Goal: Task Accomplishment & Management: Manage account settings

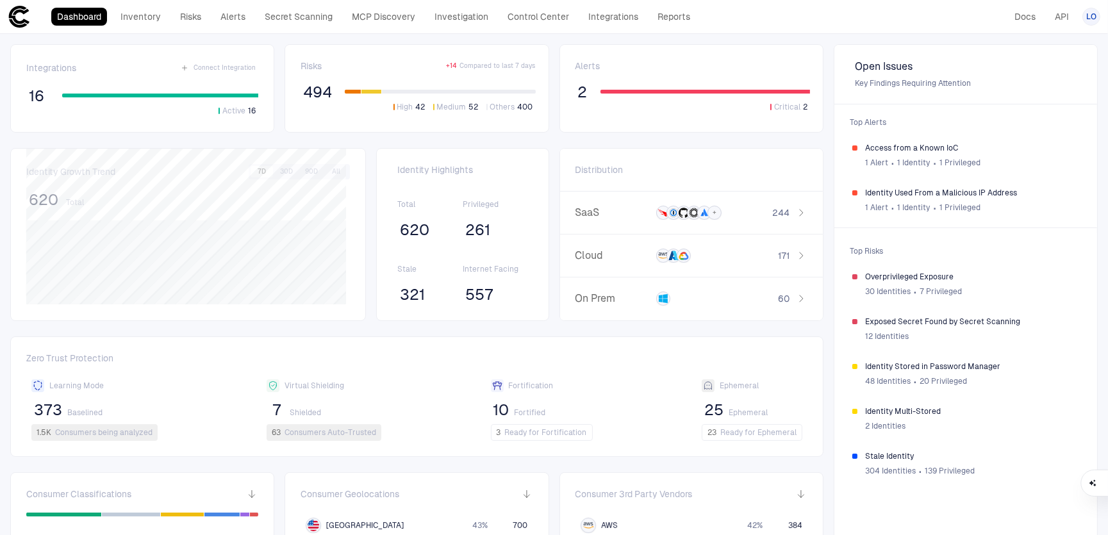
click at [1060, 21] on link "API" at bounding box center [1062, 17] width 26 height 18
click at [235, 15] on link "Alerts" at bounding box center [233, 17] width 37 height 18
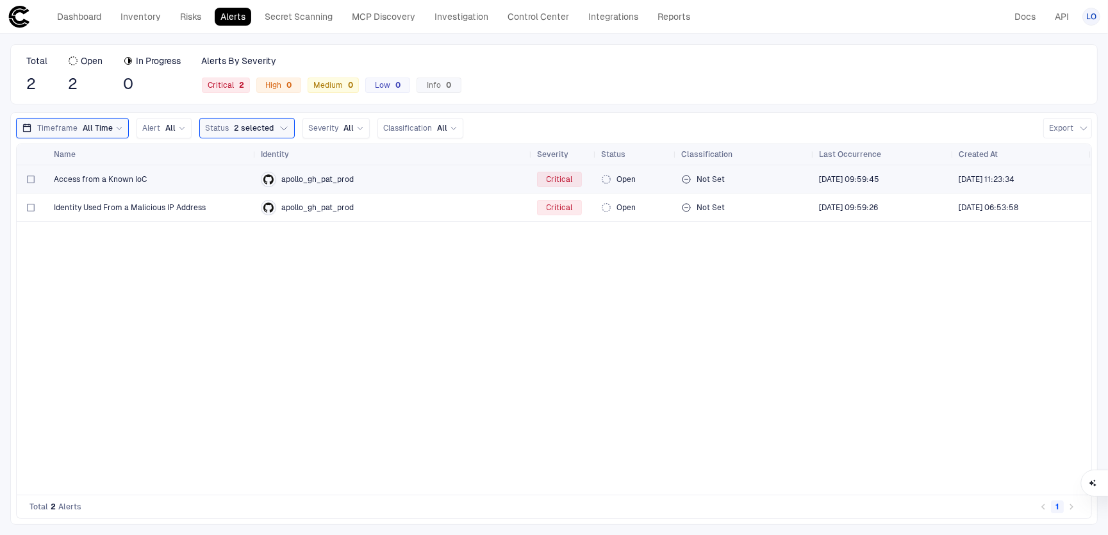
click at [103, 174] on span "Access from a Known IoC" at bounding box center [100, 179] width 93 height 10
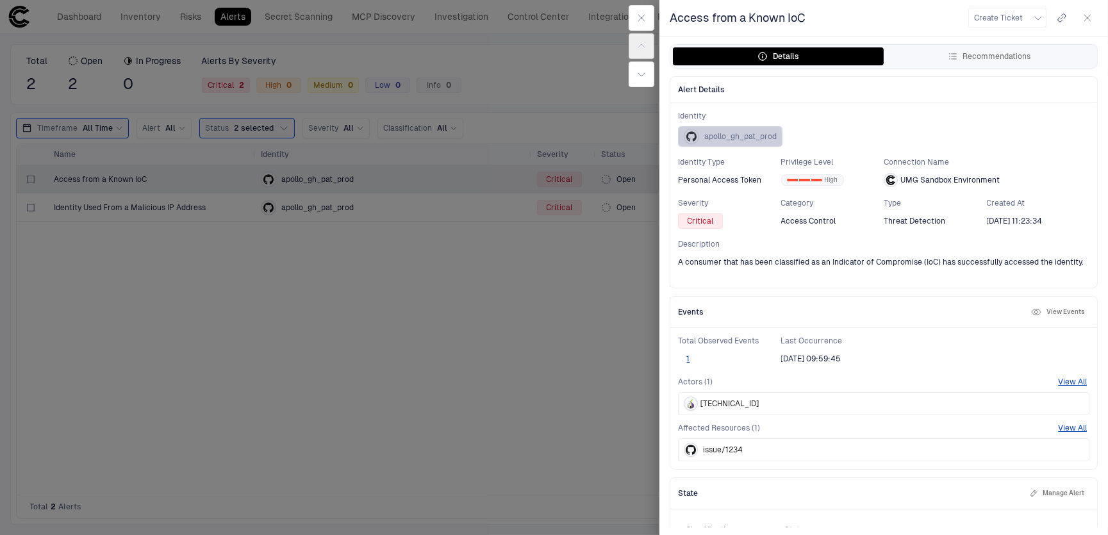
drag, startPoint x: 778, startPoint y: 135, endPoint x: 708, endPoint y: 134, distance: 69.9
click at [708, 134] on button "apollo_gh_pat_prod" at bounding box center [730, 136] width 104 height 21
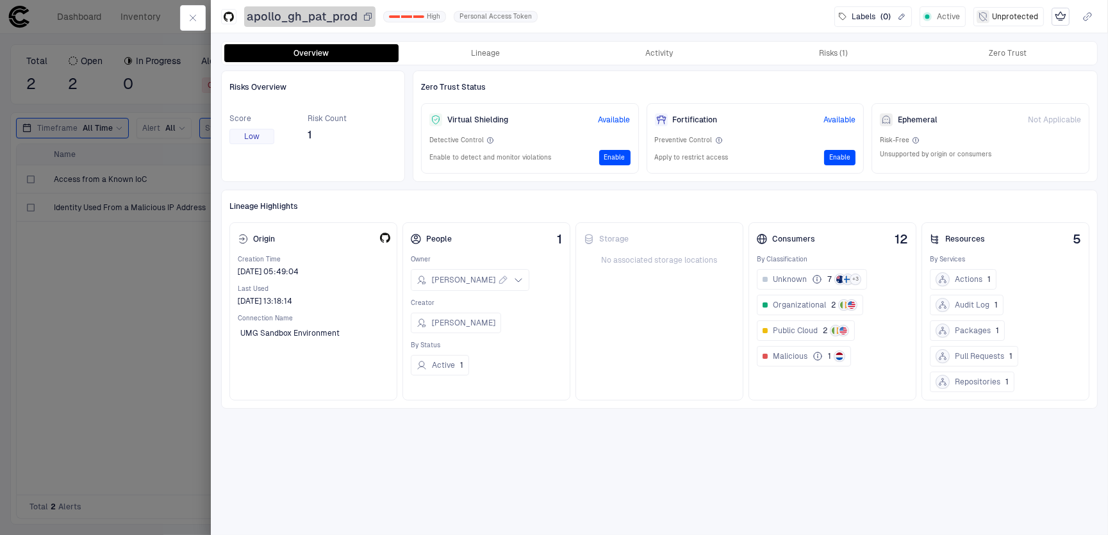
drag, startPoint x: 360, startPoint y: 13, endPoint x: 270, endPoint y: 14, distance: 89.8
click at [269, 14] on div "apollo_gh_pat_prod" at bounding box center [310, 16] width 126 height 15
click at [92, 285] on div at bounding box center [554, 267] width 1108 height 535
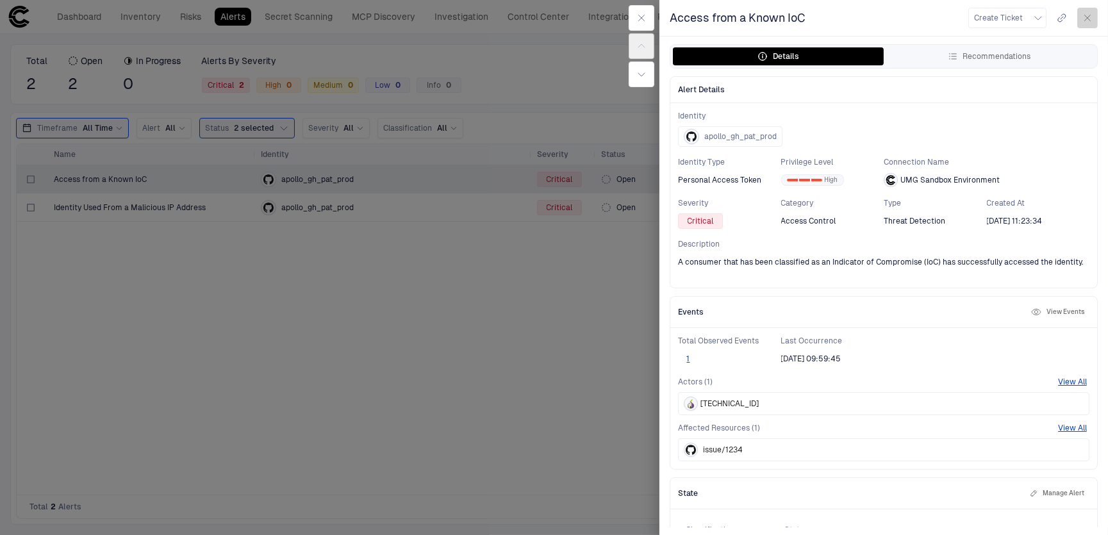
click at [1085, 14] on icon "button" at bounding box center [1088, 18] width 10 height 10
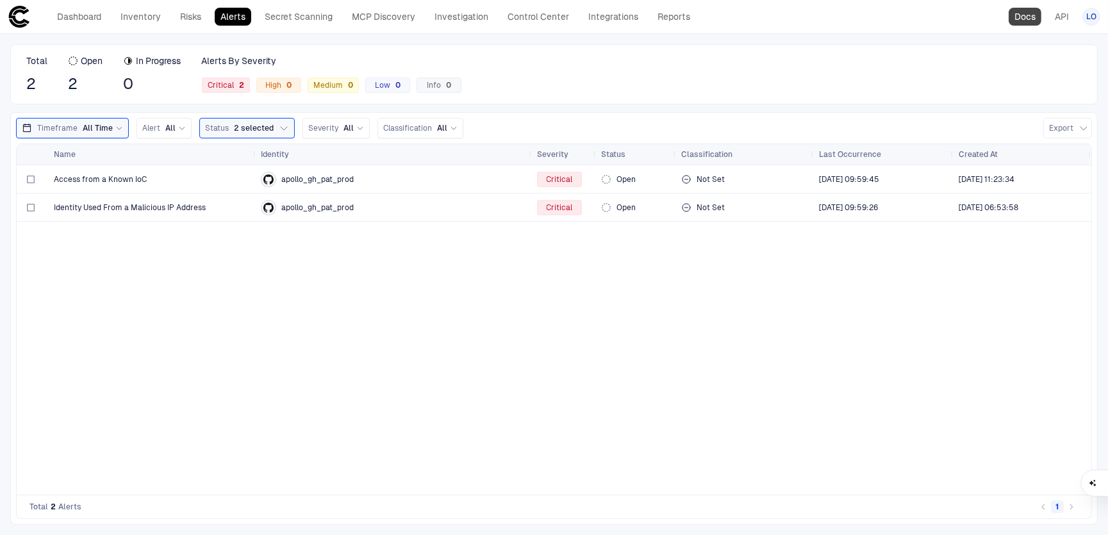
click at [1023, 12] on link "Docs" at bounding box center [1025, 17] width 33 height 18
click at [103, 21] on link "Dashboard" at bounding box center [79, 17] width 56 height 18
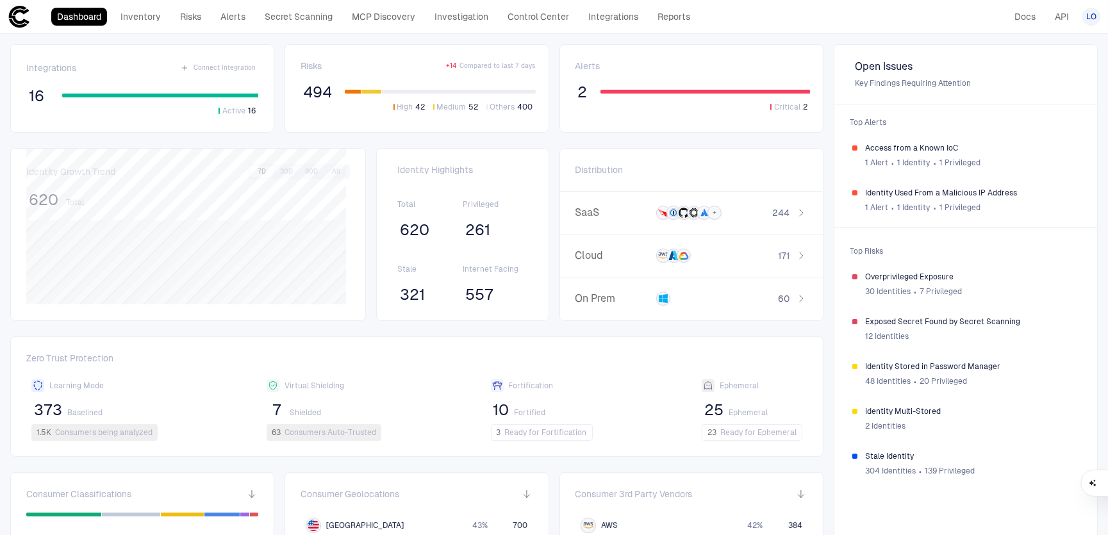
click at [1090, 17] on span "LO" at bounding box center [1092, 17] width 10 height 10
click at [1031, 81] on span "Admin Settings" at bounding box center [1028, 82] width 54 height 10
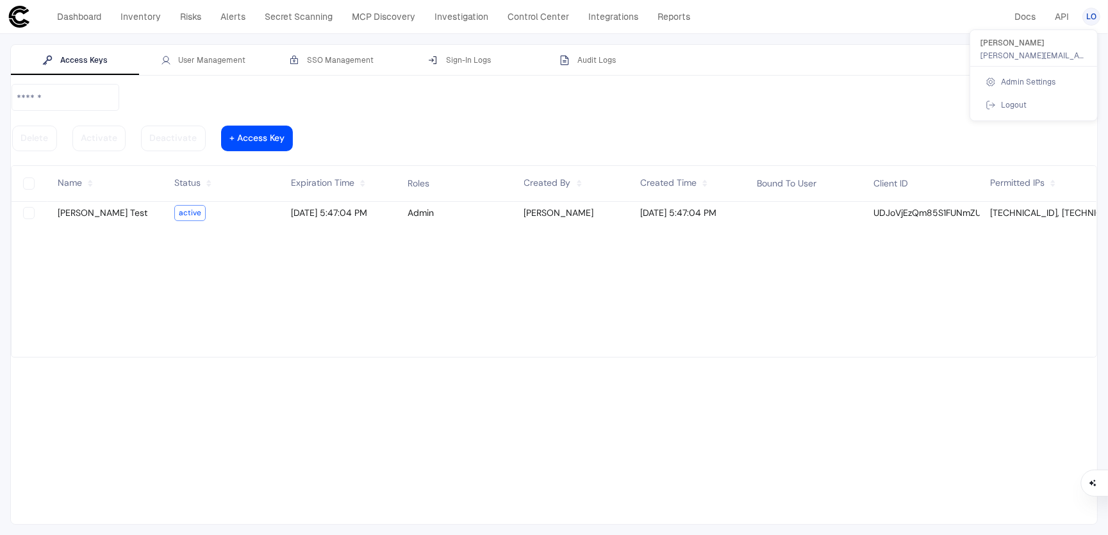
click at [598, 61] on div at bounding box center [554, 267] width 1108 height 535
click at [483, 59] on div "Sign-In Logs" at bounding box center [459, 60] width 63 height 10
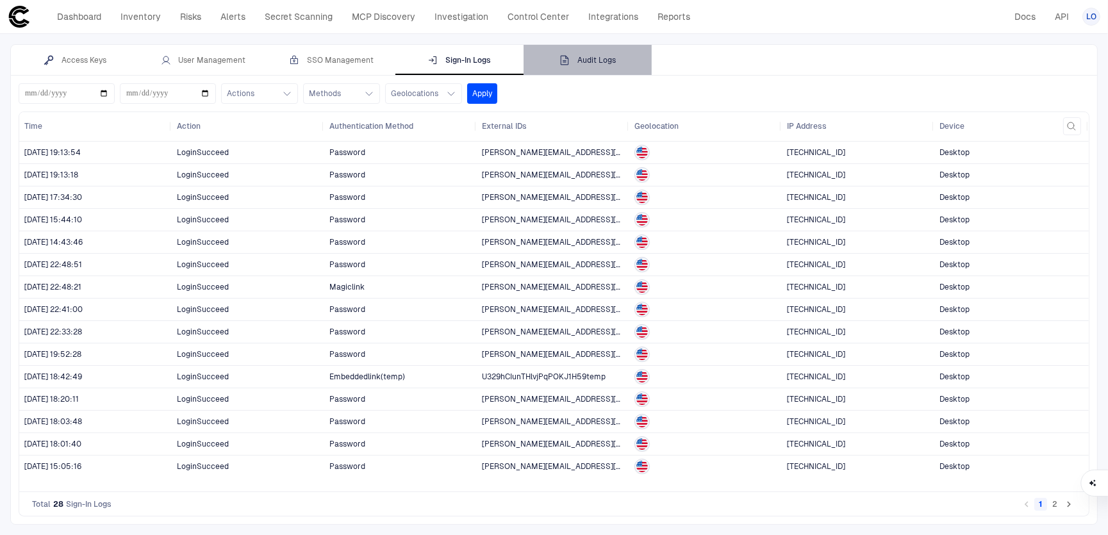
click at [599, 56] on div "Audit Logs" at bounding box center [588, 60] width 56 height 10
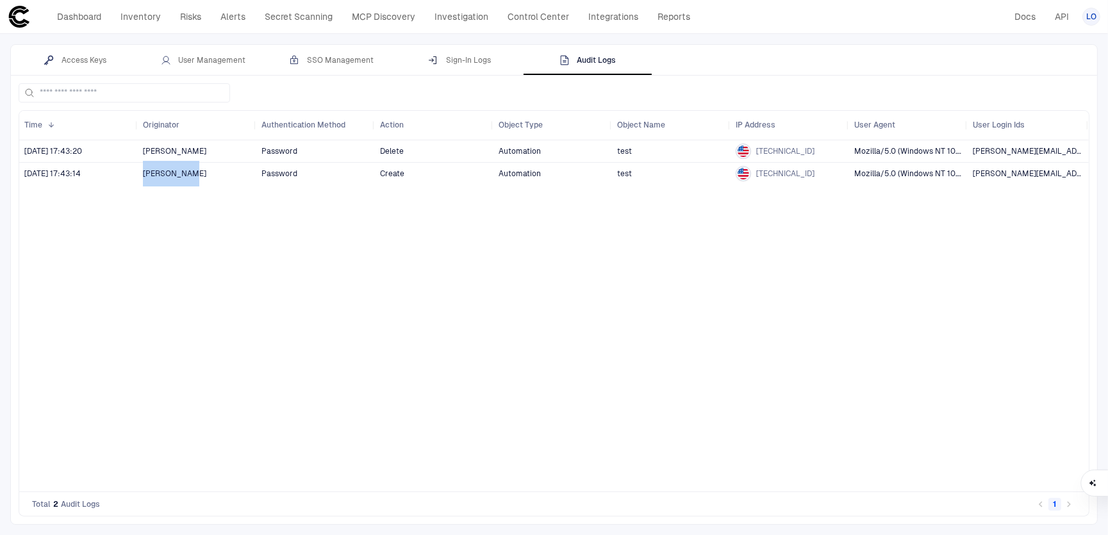
drag, startPoint x: 190, startPoint y: 172, endPoint x: 143, endPoint y: 172, distance: 47.4
click at [143, 172] on span "[PERSON_NAME]" at bounding box center [197, 174] width 108 height 26
copy span "[PERSON_NAME]"
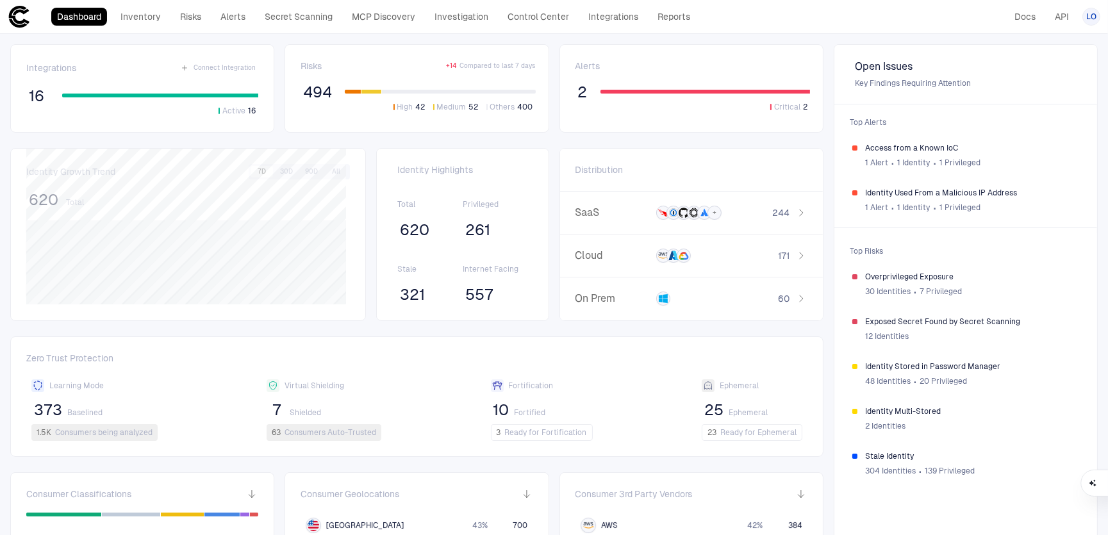
click at [1087, 13] on span "LO" at bounding box center [1092, 17] width 10 height 10
click at [1040, 77] on span "Admin Settings" at bounding box center [1028, 82] width 54 height 10
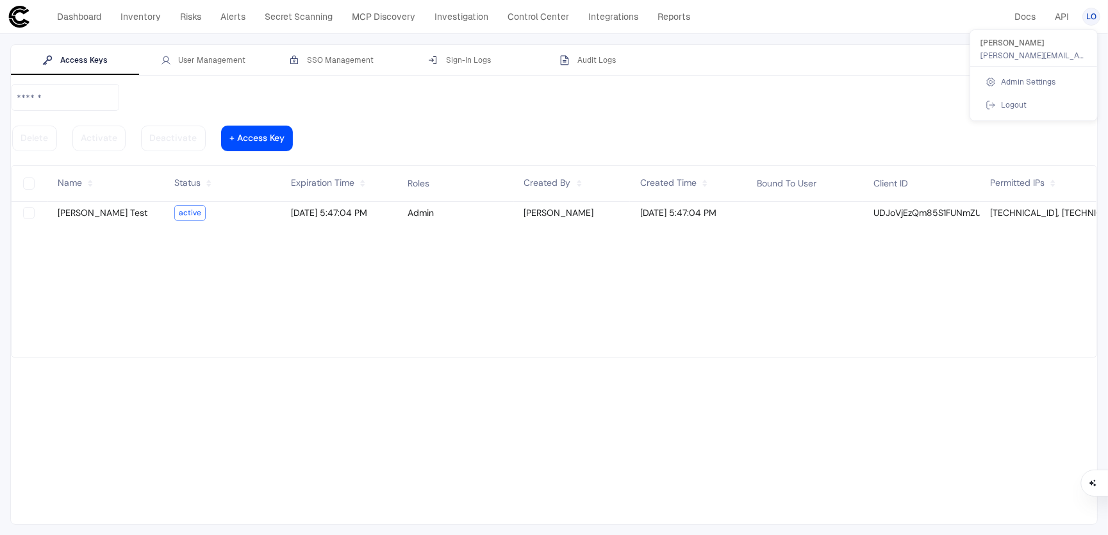
click at [880, 180] on div at bounding box center [554, 267] width 1108 height 535
drag, startPoint x: 986, startPoint y: 177, endPoint x: 1107, endPoint y: 185, distance: 121.4
click at [1107, 185] on div "Access Keys User Management SSO Management Sign-In Logs Audit Logs" at bounding box center [554, 284] width 1108 height 501
click at [350, 205] on vaadin-grid-cell-content "[DATE] 5:47:04 PM" at bounding box center [339, 213] width 117 height 17
click at [888, 205] on vaadin-grid-cell-content "UDJoVjEzQm85S1FUNmZUeHU1bTRLRGlJcE1CajpLMzJBQXVPTndvdzl0S0JaaExid2ZGUGk2UHVs" at bounding box center [922, 213] width 117 height 17
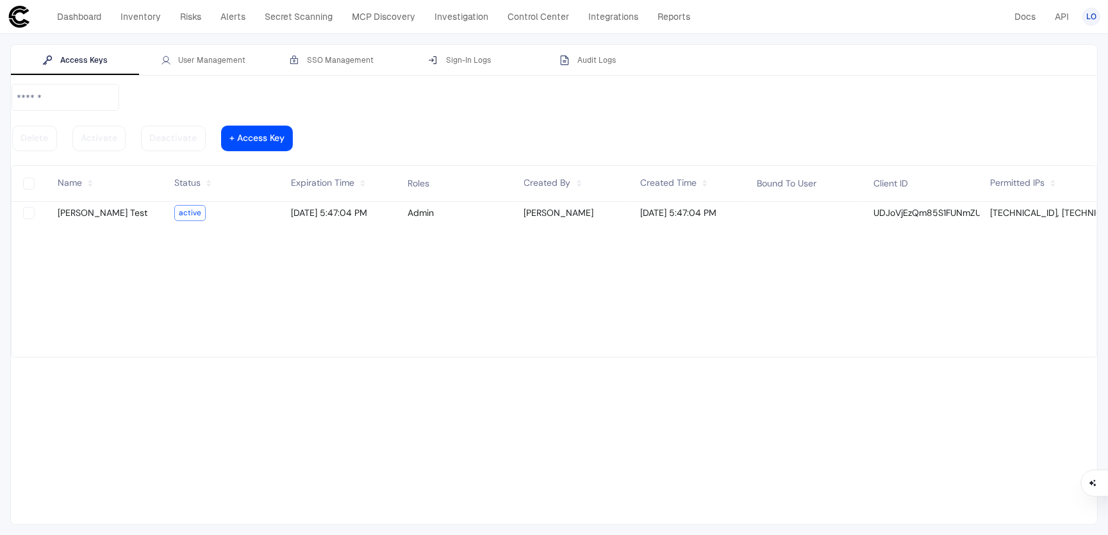
click at [0, 0] on slot "active" at bounding box center [0, 0] width 0 height 0
click at [121, 205] on vaadin-grid-cell-content "[PERSON_NAME] Test" at bounding box center [105, 213] width 117 height 17
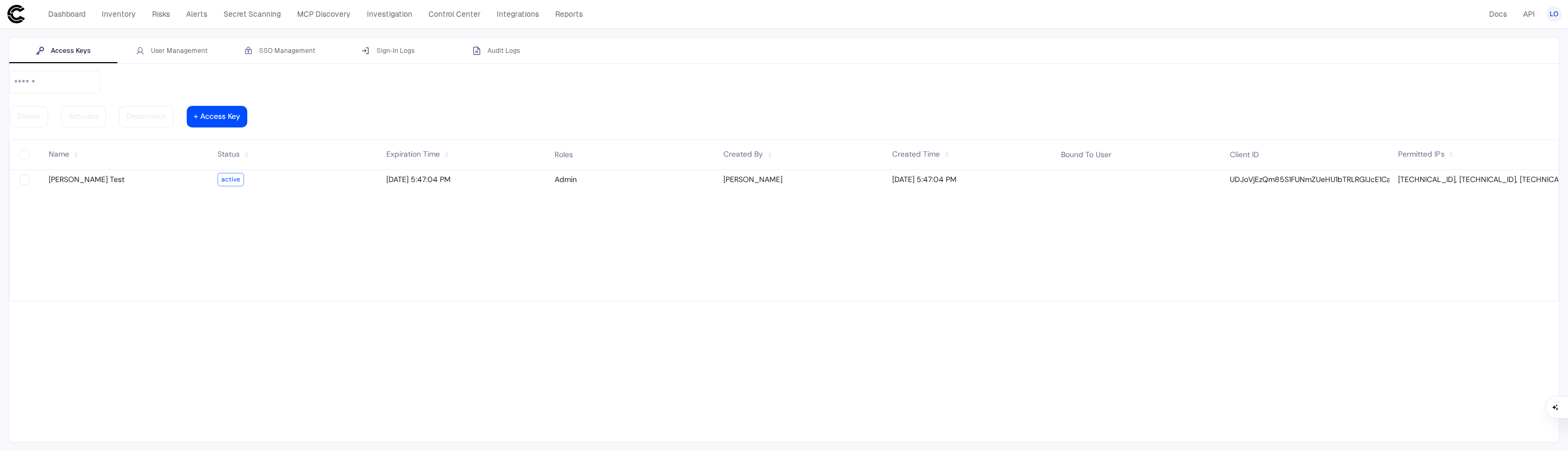
click at [935, 173] on vaadin-grid-cell-content "[TECHNICAL_ID], [TECHNICAL_ID], [TECHNICAL_ID], [TECHNICAL_ID], [TECHNICAL_ID],…" at bounding box center [1473, 180] width 169 height 14
click at [295, 87] on slot "Delete Activate Deactivate + Access Key" at bounding box center [784, 99] width 1549 height 58
click at [175, 51] on div "User Management" at bounding box center [171, 51] width 72 height 8
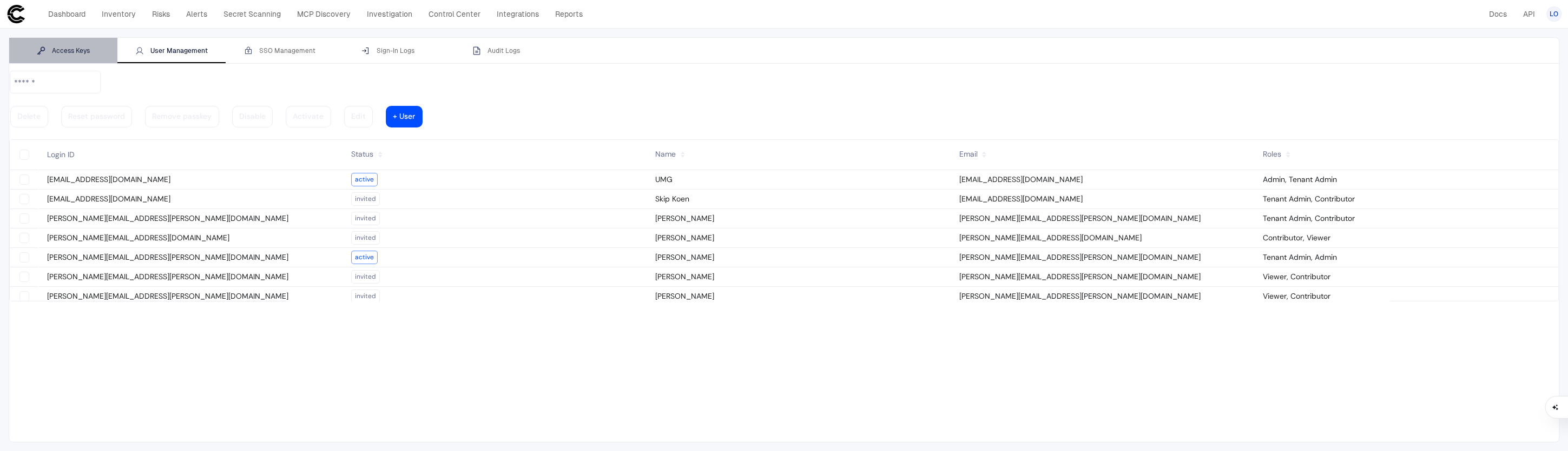
click at [66, 47] on div "Access Keys" at bounding box center [63, 51] width 53 height 8
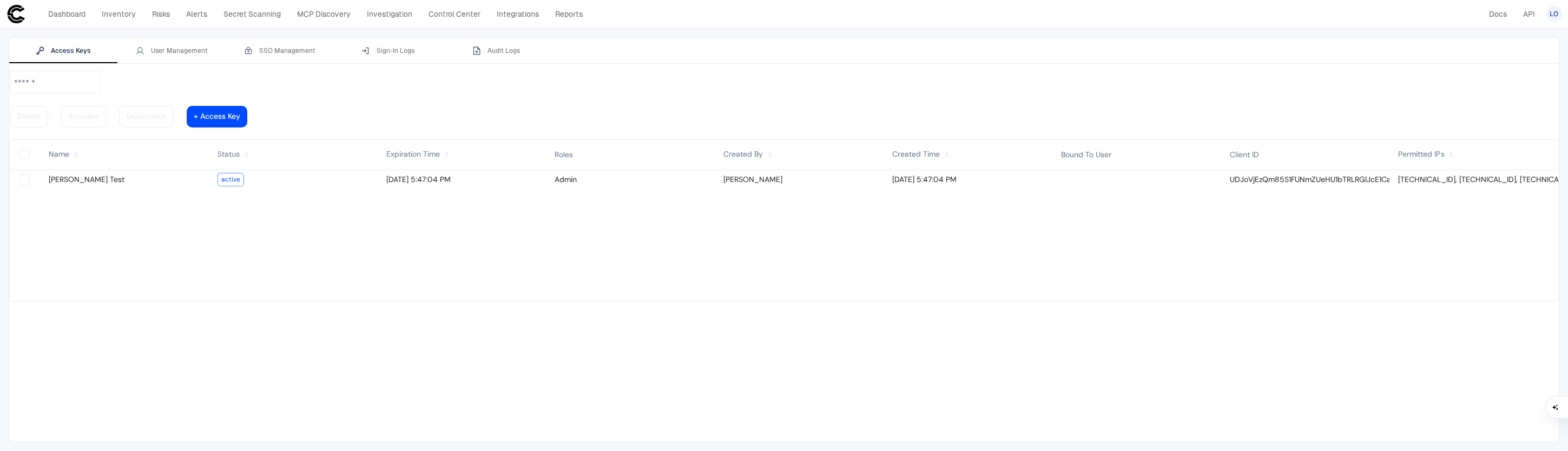
click at [0, 0] on slot "active" at bounding box center [0, 0] width 0 height 0
drag, startPoint x: 499, startPoint y: 151, endPoint x: 447, endPoint y: 150, distance: 52.0
drag, startPoint x: 447, startPoint y: 150, endPoint x: 1424, endPoint y: 154, distance: 977.0
click at [935, 173] on vaadin-grid-cell-content "[TECHNICAL_ID], [TECHNICAL_ID], [TECHNICAL_ID], [TECHNICAL_ID], [TECHNICAL_ID],…" at bounding box center [1473, 180] width 169 height 14
click at [935, 229] on tbody "[PERSON_NAME] Test active [DATE] 5:47:04 PM Admin [PERSON_NAME] [DATE] 5:47:04 …" at bounding box center [784, 235] width 1549 height 131
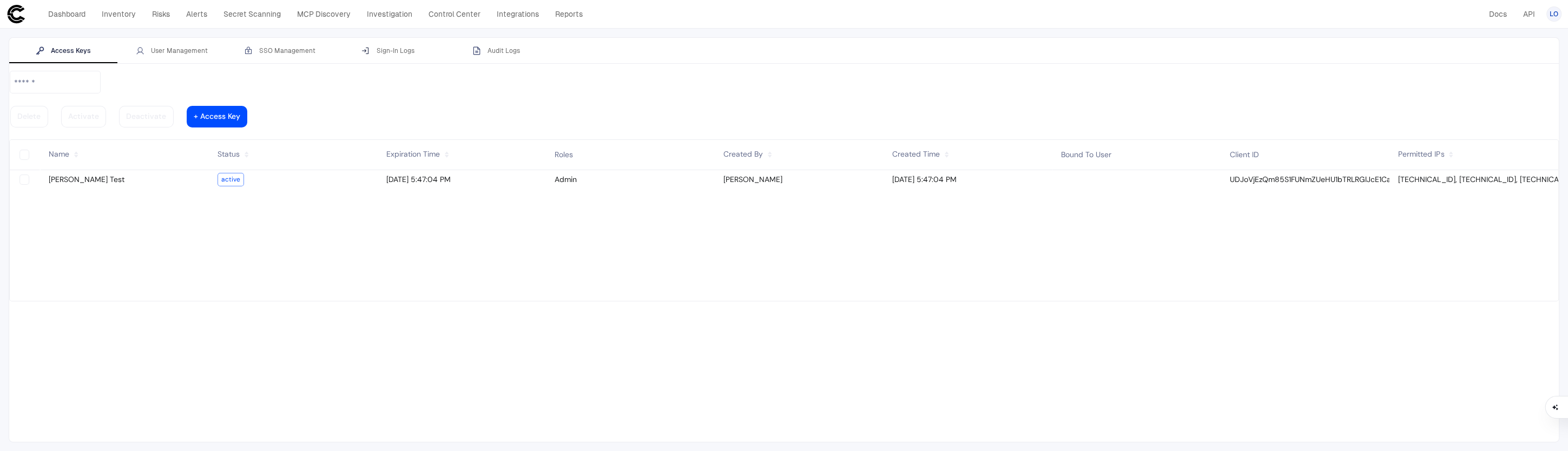
click at [935, 173] on vaadin-grid-cell-content "UDJoVjEzQm85S1FUNmZUeHU1bTRLRGlJcE1CajpLMzJBQXVPTndvdzl0S0JaaExid2ZGUGk2UHVs" at bounding box center [1305, 180] width 169 height 14
click at [935, 271] on tbody "[PERSON_NAME] Test active [DATE] 5:47:04 PM Admin [PERSON_NAME] [DATE] 5:47:04 …" at bounding box center [784, 235] width 1549 height 131
click at [883, 251] on tbody "[PERSON_NAME] Test active [DATE] 5:47:04 PM Admin [PERSON_NAME] [DATE] 5:47:04 …" at bounding box center [784, 235] width 1549 height 131
click at [241, 114] on div at bounding box center [217, 116] width 46 height 5
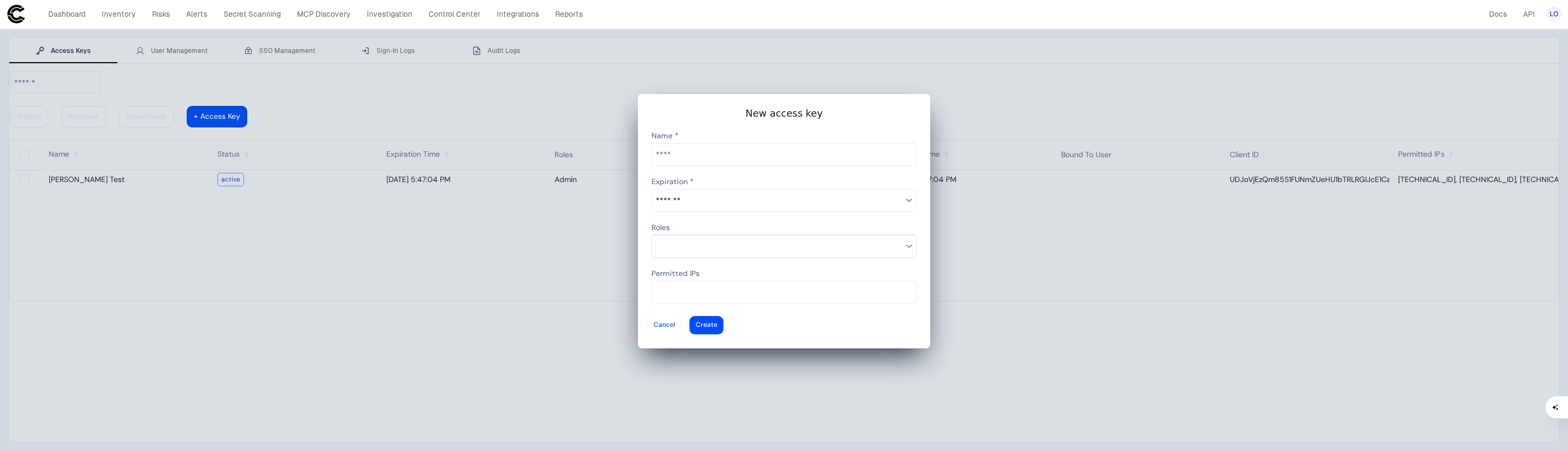
click at [709, 240] on input at bounding box center [779, 246] width 246 height 14
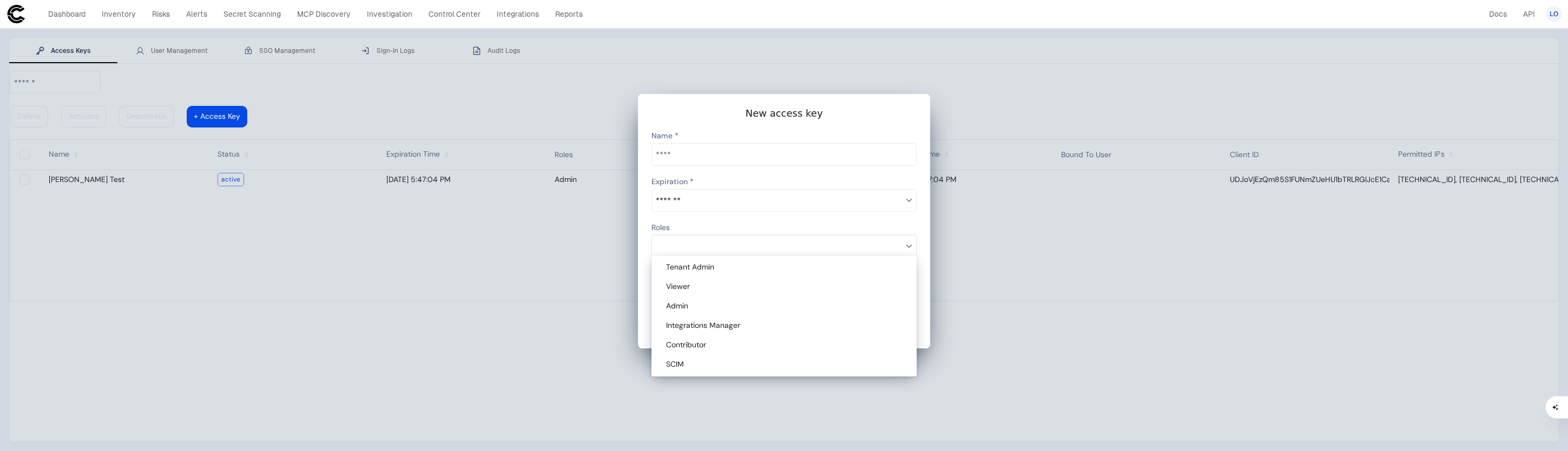
click at [592, 233] on div at bounding box center [784, 225] width 1568 height 451
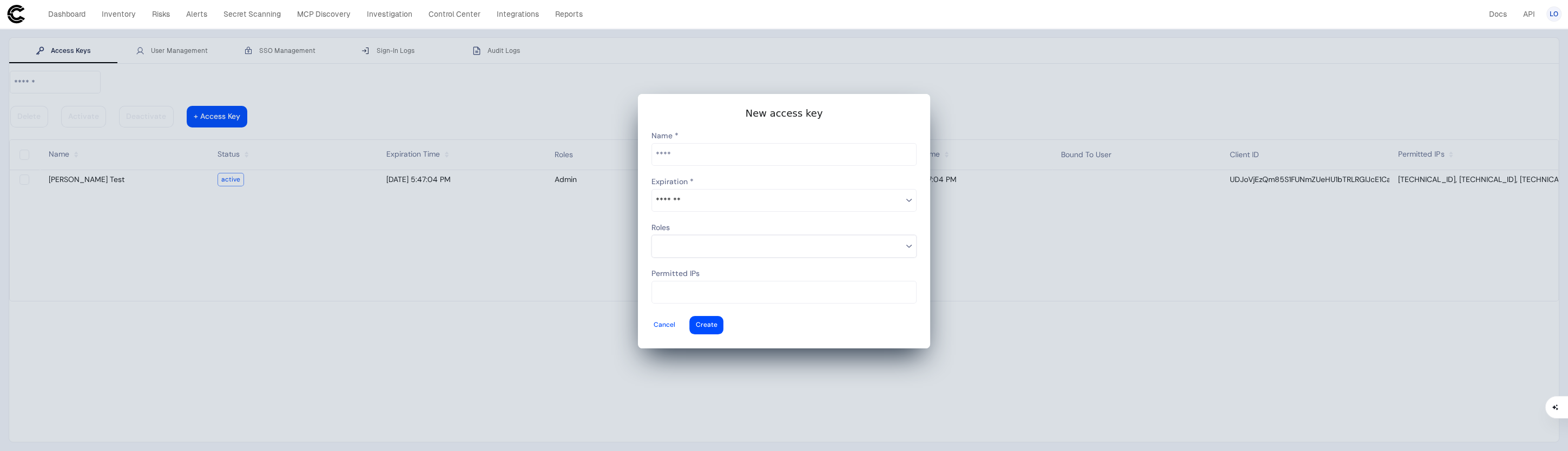
click at [542, 215] on div at bounding box center [784, 225] width 1568 height 451
click at [675, 323] on div at bounding box center [664, 325] width 22 height 4
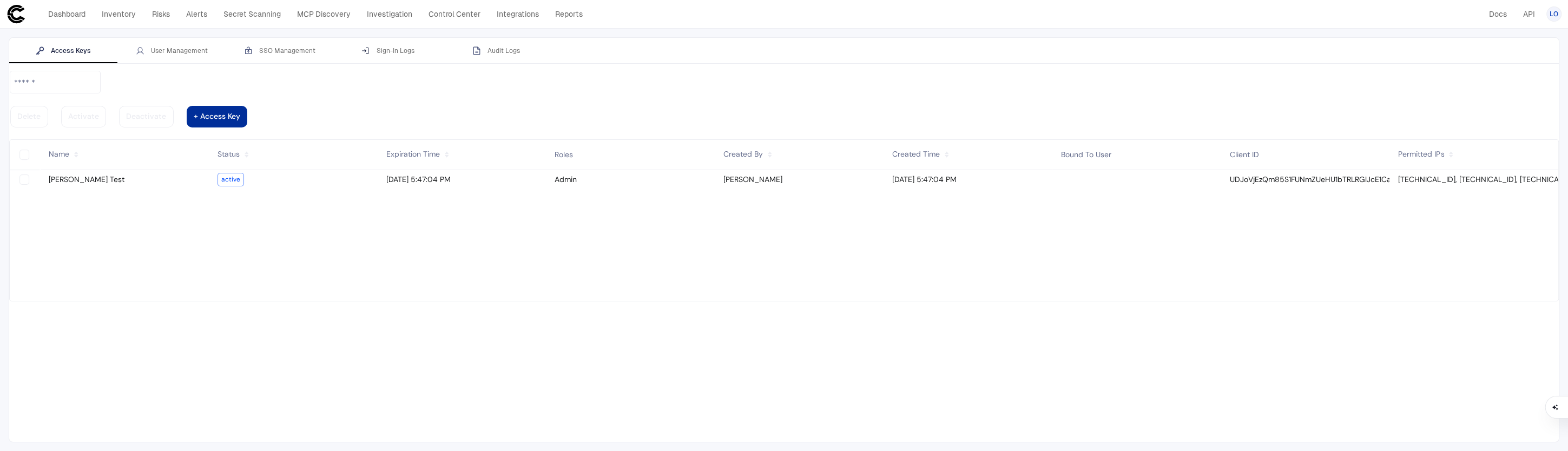
click at [248, 106] on vaadin-button "+ Access Key" at bounding box center [217, 117] width 61 height 22
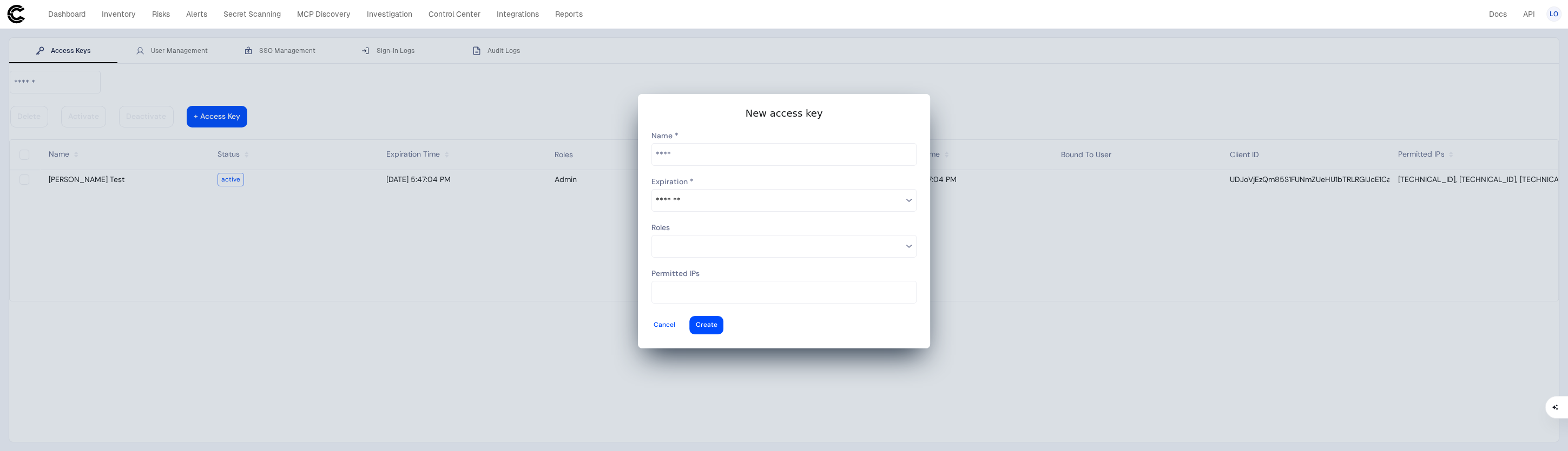
click at [759, 162] on input "text" at bounding box center [783, 155] width 264 height 22
click at [675, 323] on div at bounding box center [664, 325] width 22 height 4
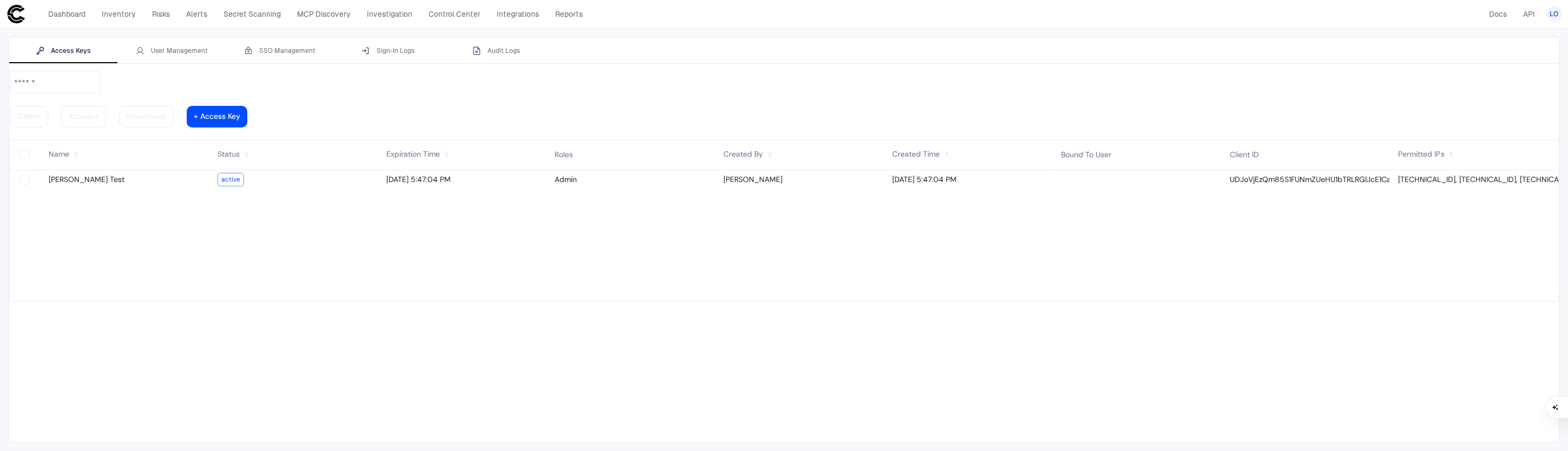
click at [390, 70] on slot "Delete Activate Deactivate + Access Key" at bounding box center [784, 212] width 1549 height 285
click at [496, 173] on vaadin-grid-cell-content "[DATE] 5:47:04 PM" at bounding box center [462, 180] width 169 height 14
click at [432, 173] on vaadin-grid-cell-content "[DATE] 5:47:04 PM" at bounding box center [462, 180] width 169 height 14
click at [0, 0] on slot "active" at bounding box center [0, 0] width 0 height 0
drag, startPoint x: 189, startPoint y: 148, endPoint x: 538, endPoint y: 183, distance: 350.8
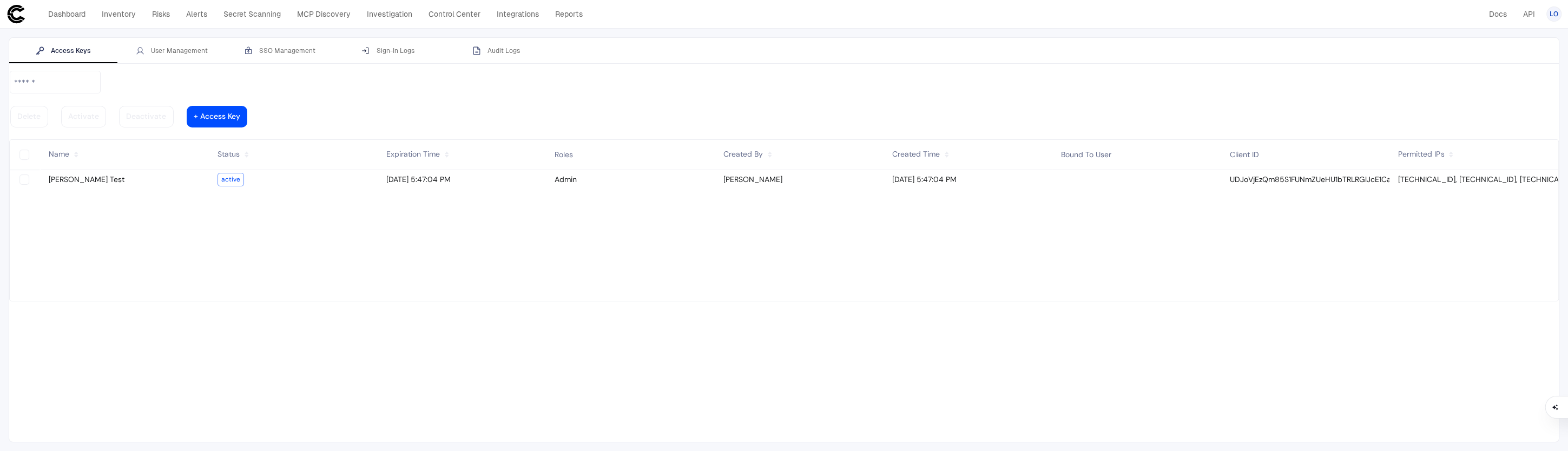
click at [538, 183] on tbody "[PERSON_NAME] Test active [DATE] 5:47:04 PM Admin [PERSON_NAME] [DATE] 5:47:04 …" at bounding box center [784, 235] width 1549 height 131
click at [935, 173] on vaadin-grid-cell-content "UDJoVjEzQm85S1FUNmZUeHU1bTRLRGlJcE1CajpLMzJBQXVPTndvdzl0S0JaaExid2ZGUGk2UHVs" at bounding box center [1305, 180] width 169 height 14
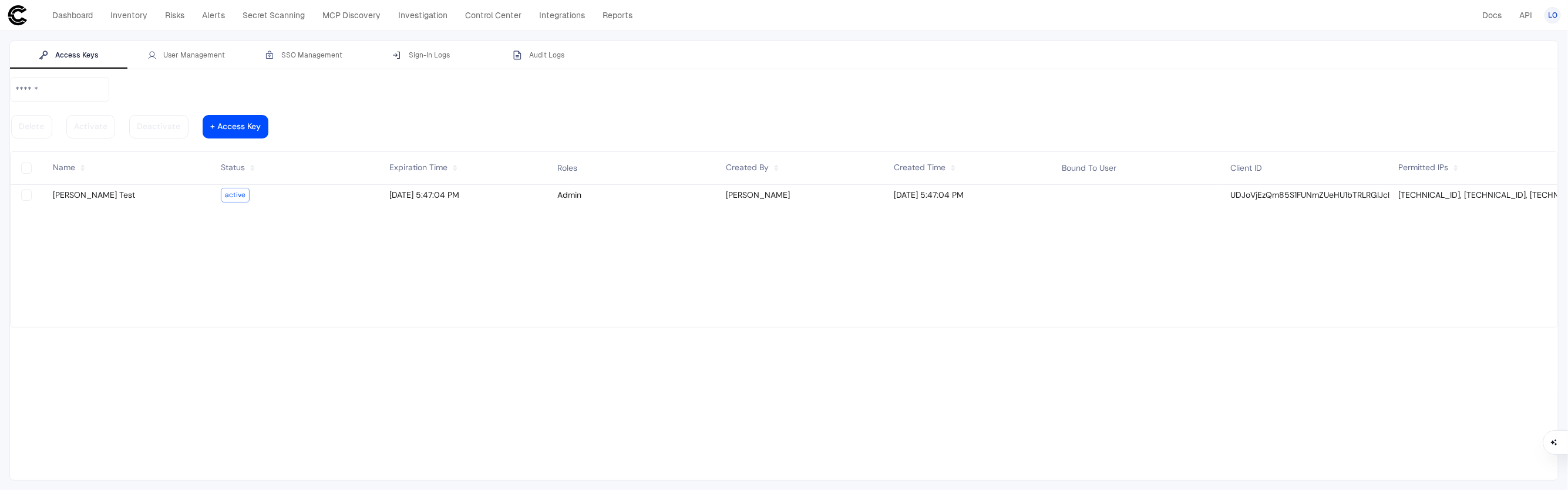
click at [973, 188] on vaadin-grid-cell-content "[DATE] 5:47:04 PM" at bounding box center [967, 195] width 168 height 16
click at [939, 188] on vaadin-grid-cell-content "[DATE] 5:47:04 PM" at bounding box center [967, 195] width 168 height 16
click at [920, 188] on vaadin-grid-cell-content "[DATE] 5:47:04 PM" at bounding box center [967, 195] width 168 height 16
click at [760, 188] on vaadin-grid-cell-content "[PERSON_NAME]" at bounding box center [800, 195] width 168 height 16
click at [1287, 188] on vaadin-grid-cell-content "UDJoVjEzQm85S1FUNmZUeHU1bTRLRGlJcE1CajpLMzJBQXVPTndvdzl0S0JaaExid2ZGUGk2UHVs" at bounding box center [1304, 195] width 168 height 16
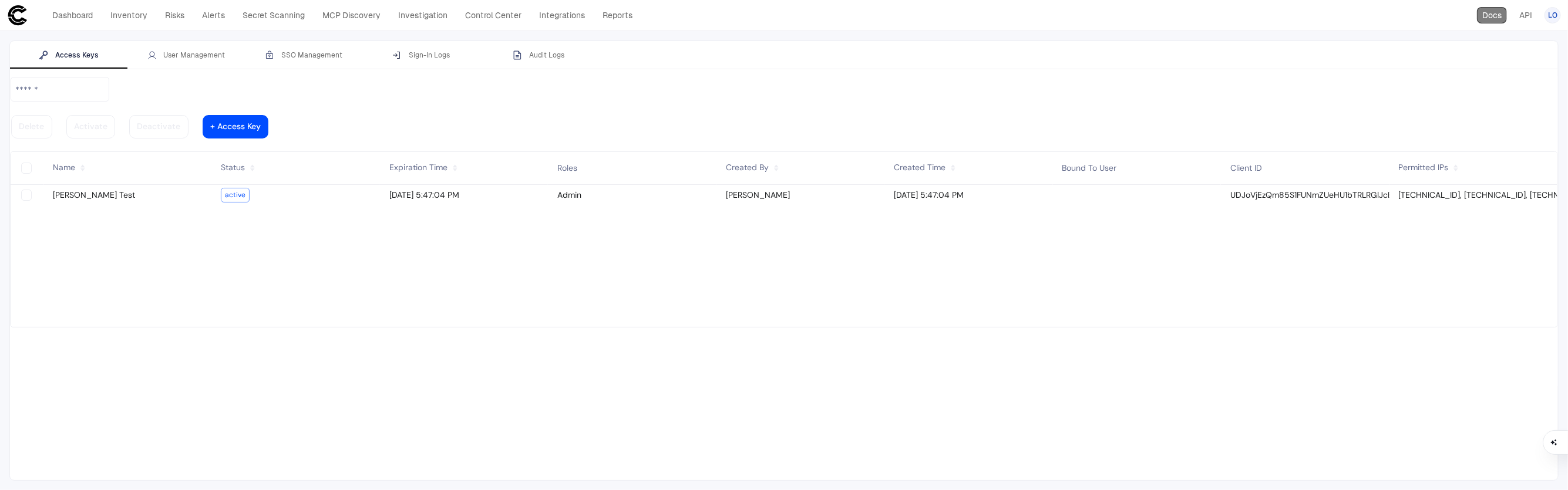
click at [1487, 17] on link "Docs" at bounding box center [1491, 16] width 30 height 16
click at [78, 188] on vaadin-grid-cell-content "[PERSON_NAME] Test" at bounding box center [126, 195] width 168 height 16
type vaadin-text-field "on"
type descope-checkbox "true"
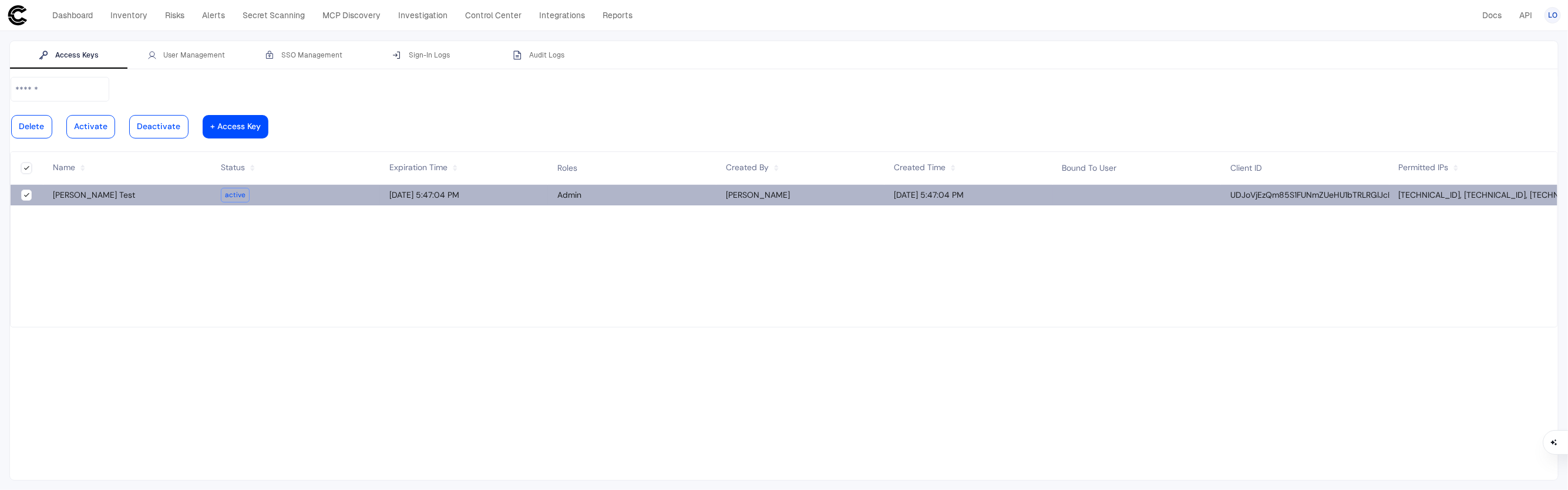
type descope-boolean-field-internal "true"
type vaadin-text-field "on"
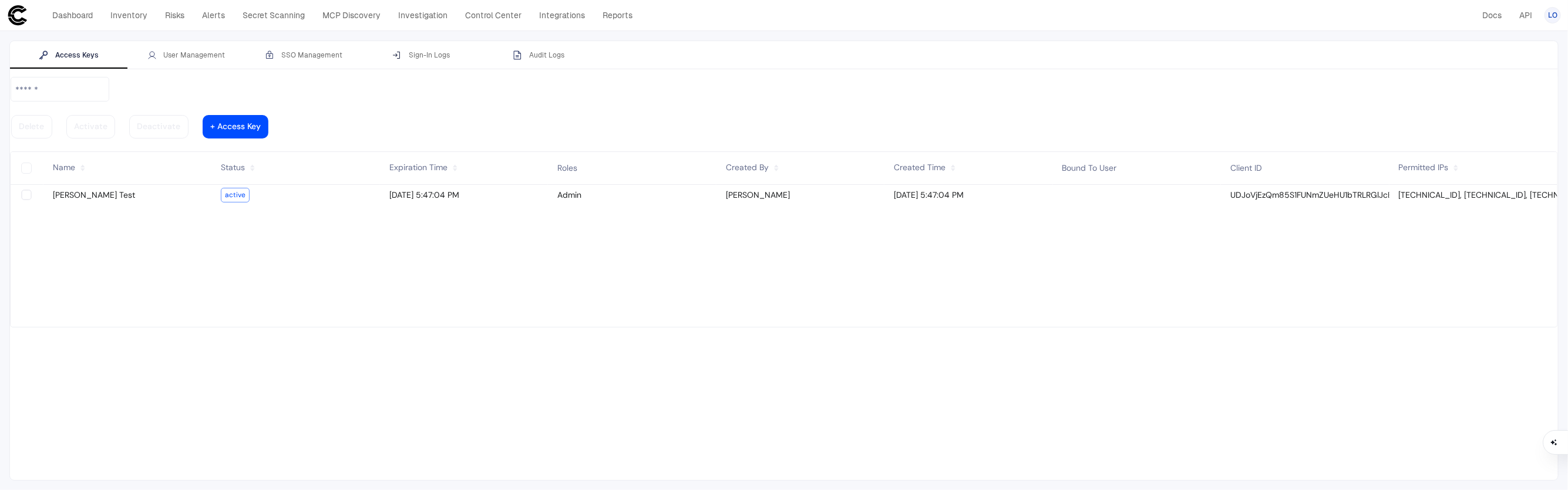
type descope-checkbox "true"
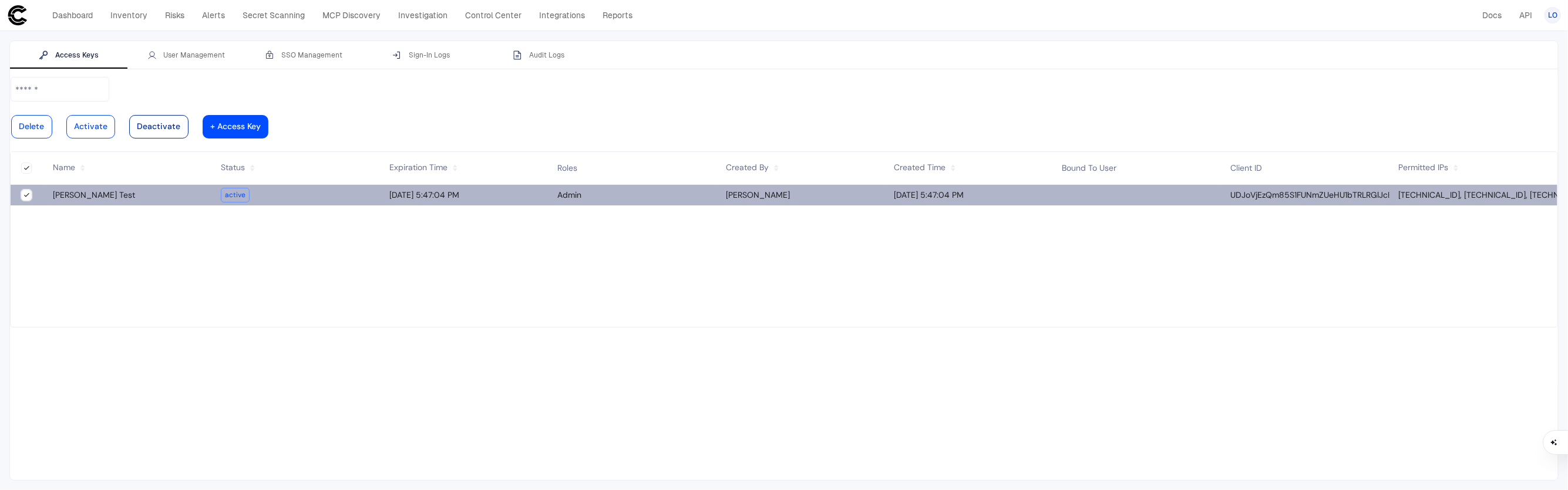
type descope-boolean-field-internal "true"
click at [189, 115] on vaadin-button "Deactivate" at bounding box center [158, 127] width 60 height 24
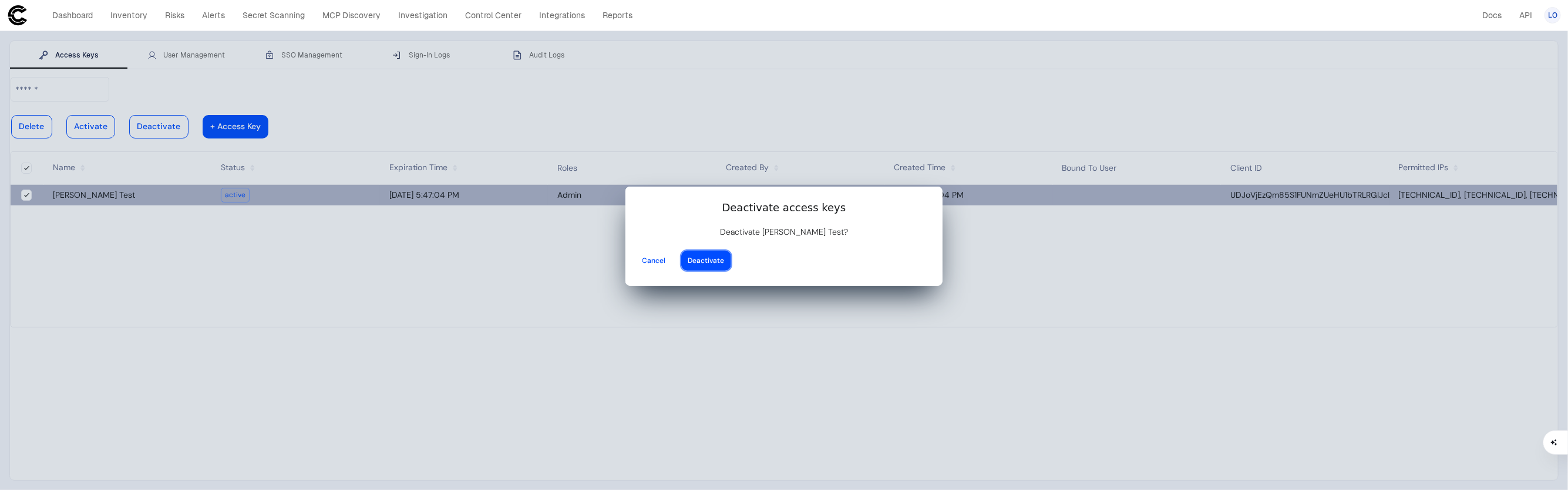
click at [724, 258] on div at bounding box center [706, 260] width 37 height 5
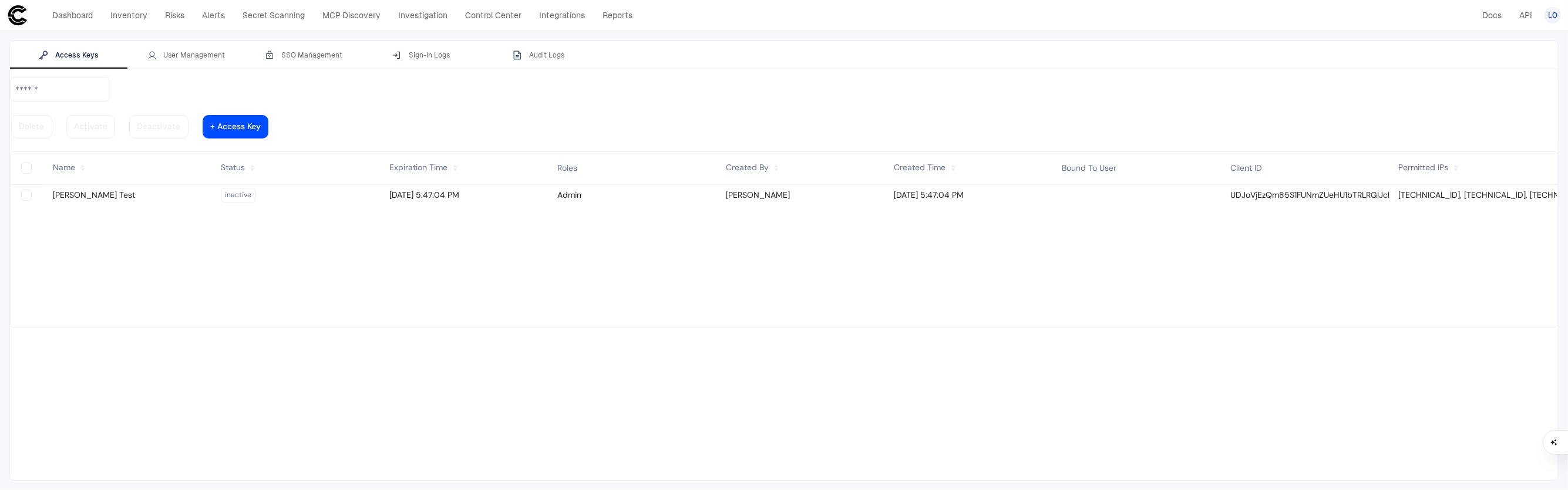
click at [1291, 83] on slot "Delete Activate Deactivate + Access Key" at bounding box center [784, 231] width 1548 height 310
click at [1522, 13] on link "API" at bounding box center [1526, 16] width 24 height 16
click at [144, 188] on vaadin-grid-cell-content "[PERSON_NAME] Test" at bounding box center [126, 195] width 168 height 16
click at [87, 188] on vaadin-grid-cell-content "[PERSON_NAME] Test" at bounding box center [126, 195] width 168 height 16
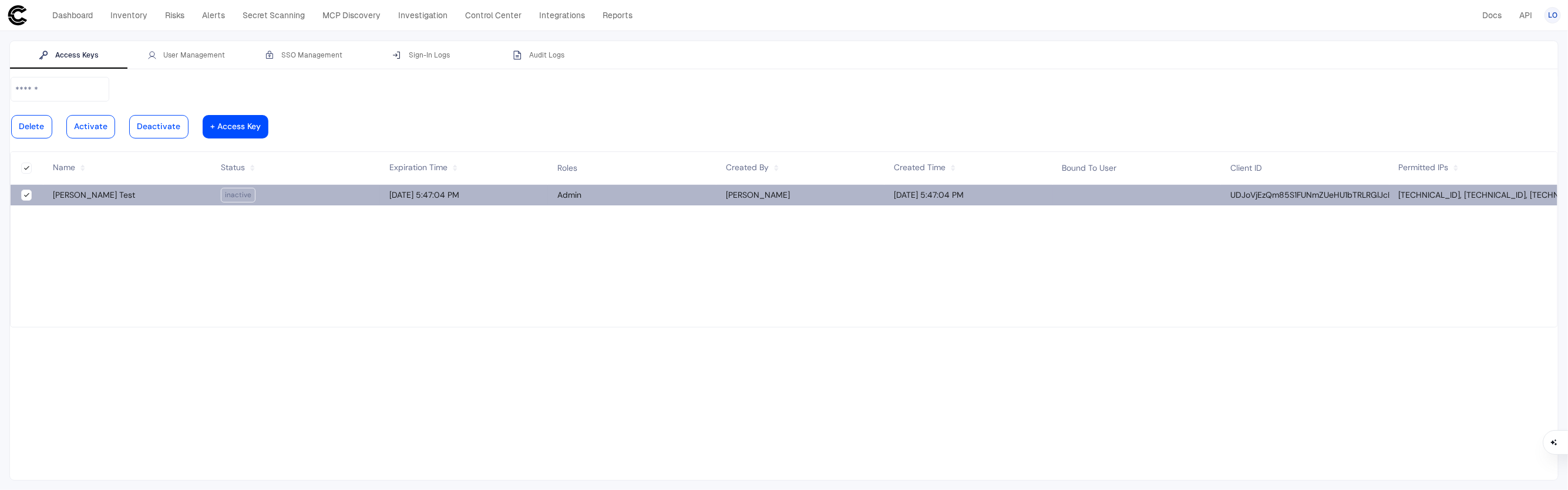
drag, startPoint x: 499, startPoint y: 164, endPoint x: 1395, endPoint y: 98, distance: 898.4
click at [107, 124] on div at bounding box center [91, 126] width 34 height 5
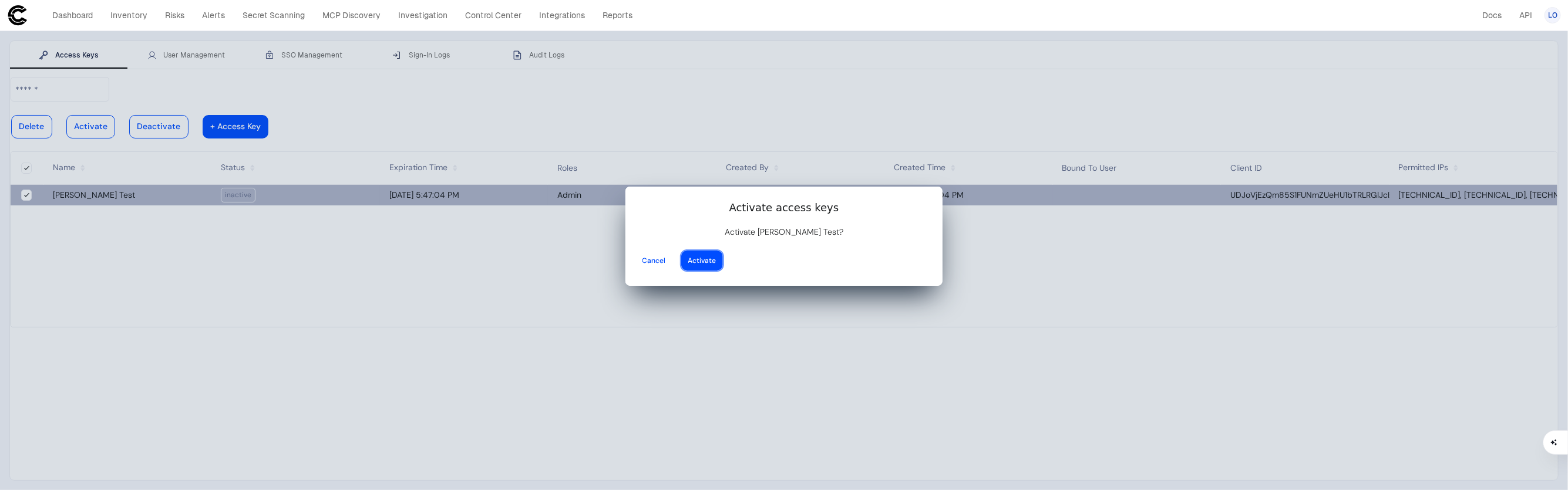
click at [716, 258] on div at bounding box center [702, 260] width 28 height 5
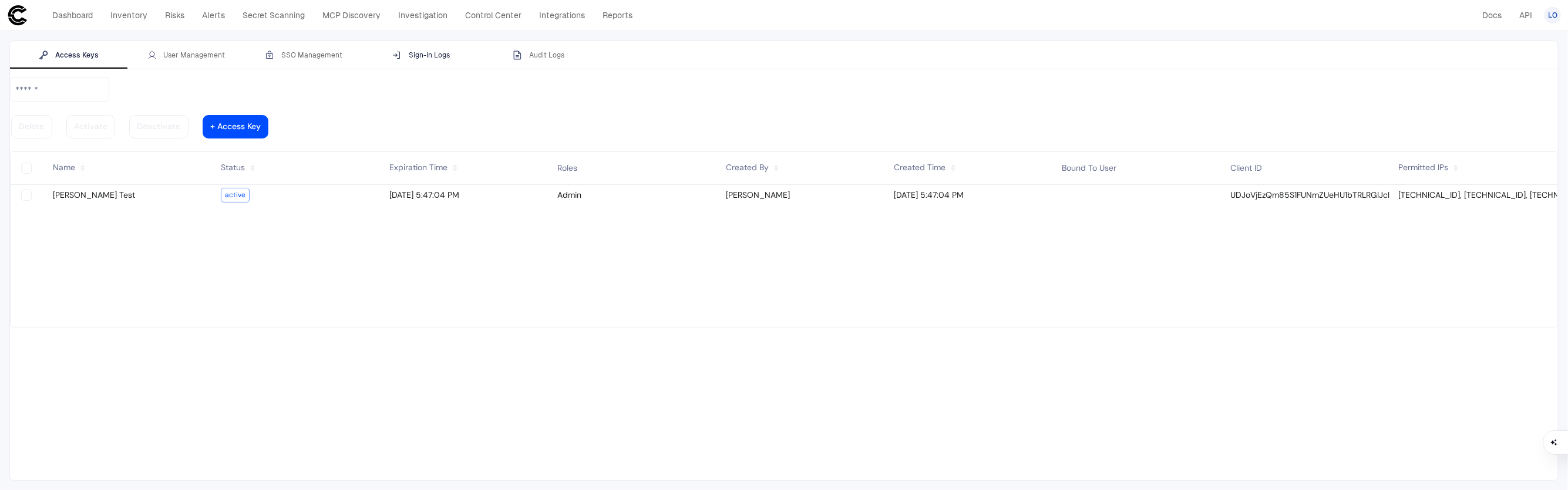
click at [436, 54] on div "Sign-In Logs" at bounding box center [420, 55] width 58 height 9
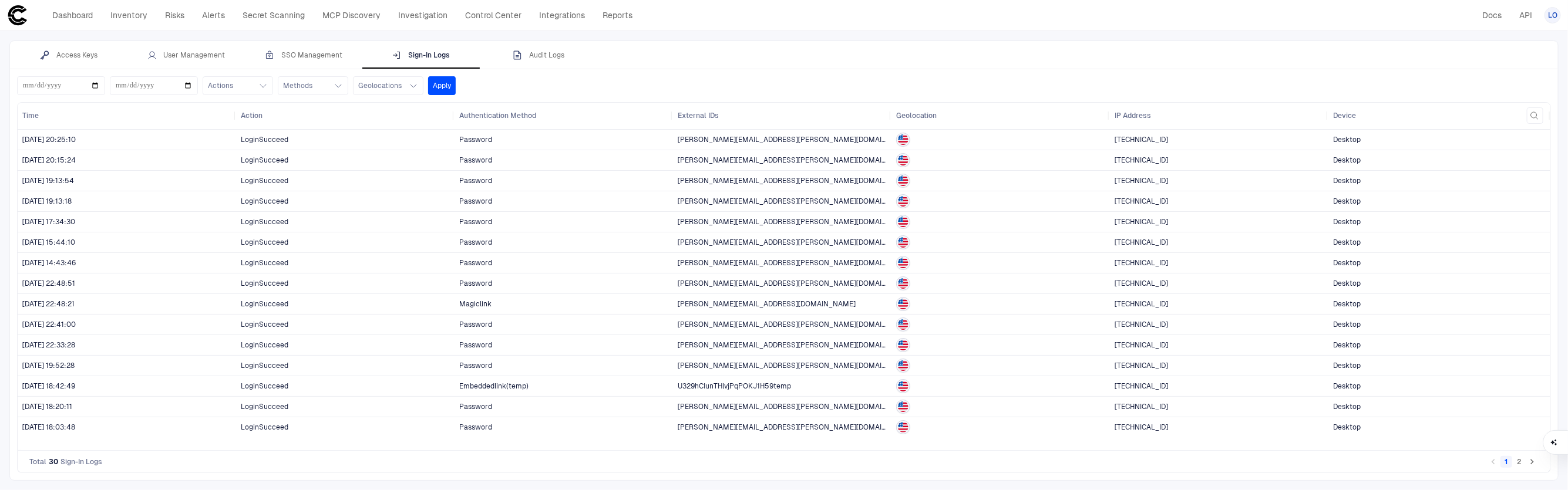
click at [1519, 461] on button "2" at bounding box center [1519, 462] width 12 height 12
click at [1506, 466] on button "1" at bounding box center [1506, 462] width 12 height 12
click at [554, 48] on button "Audit Logs" at bounding box center [539, 55] width 117 height 28
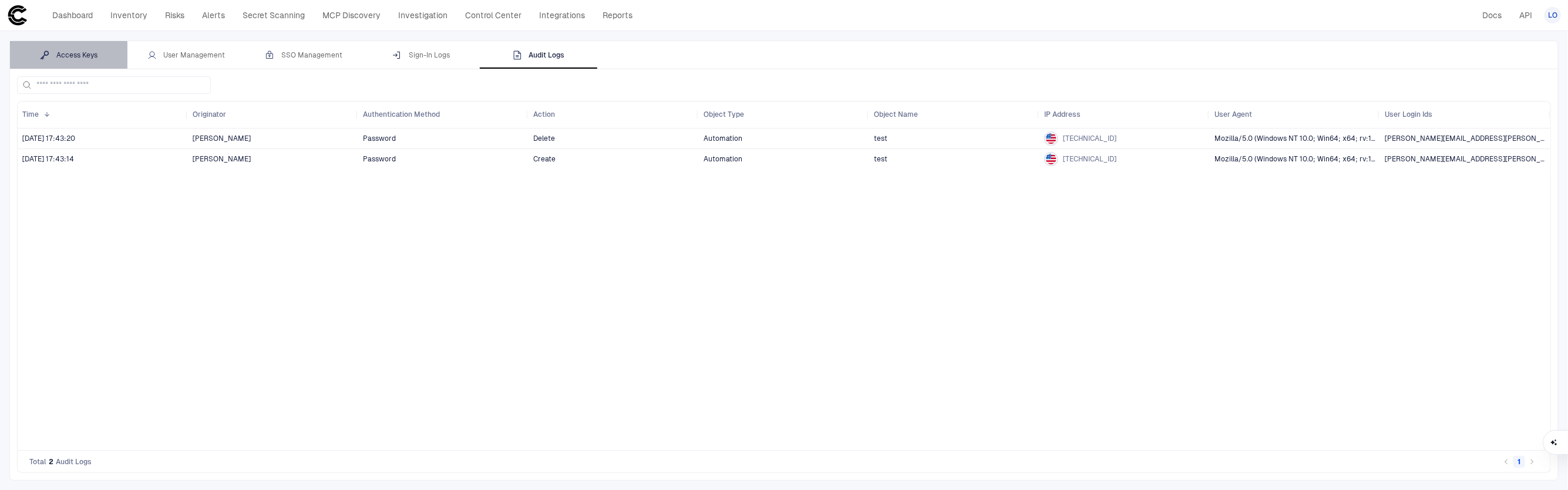
click at [75, 54] on div "Access Keys" at bounding box center [69, 55] width 58 height 9
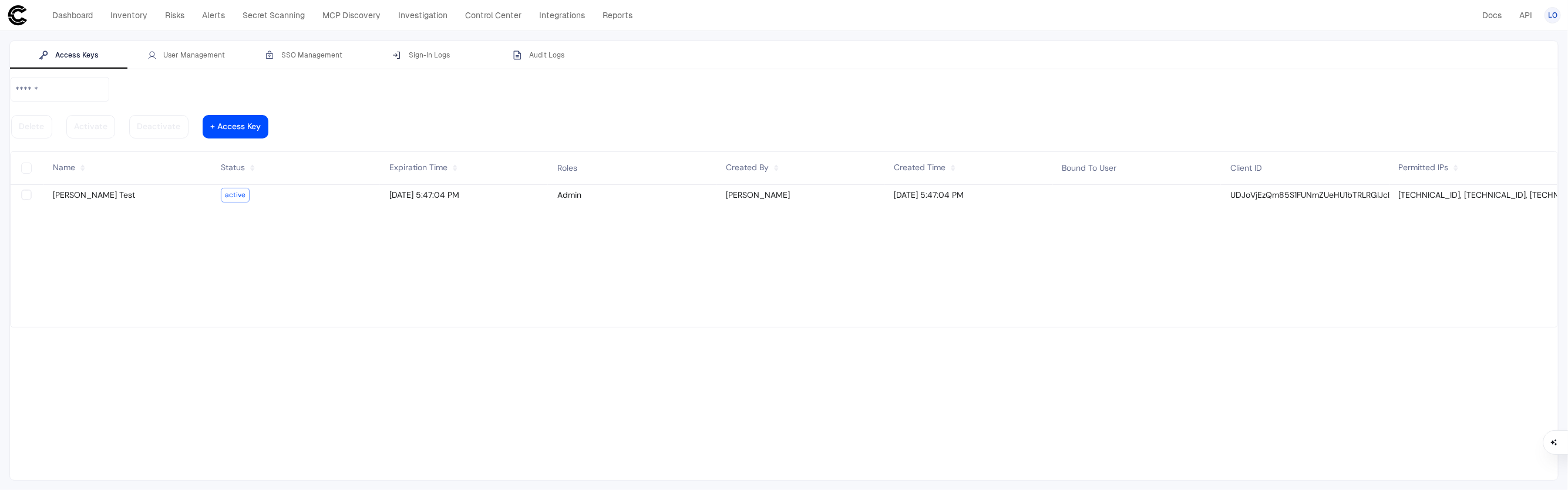
type vaadin-text-field "on"
type descope-checkbox "true"
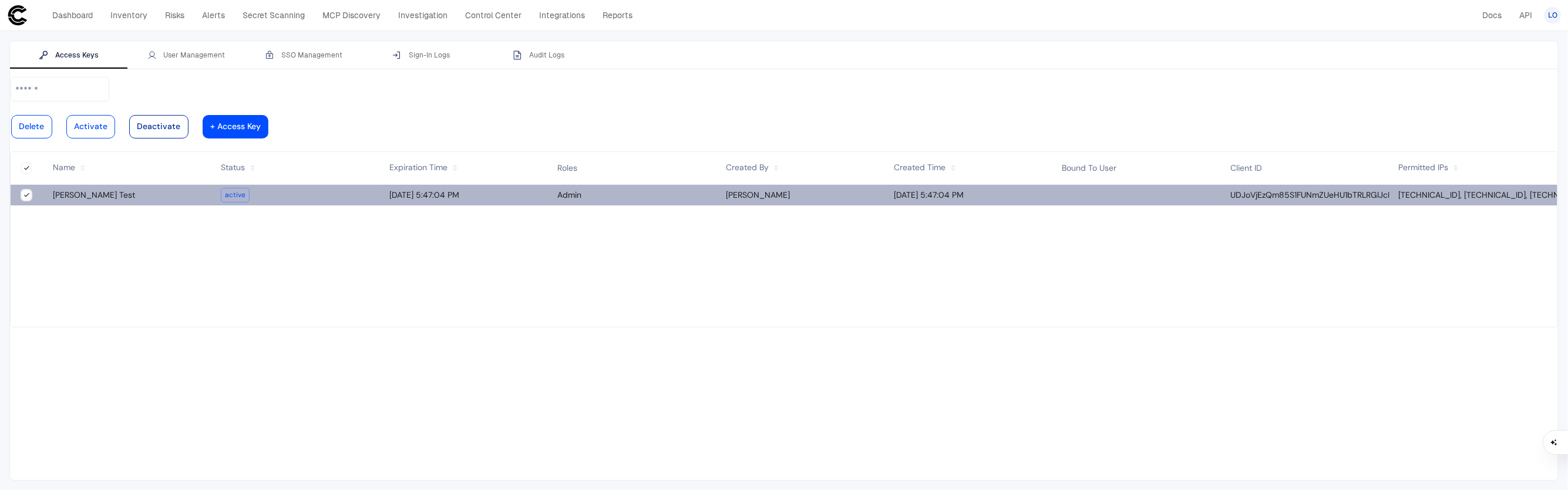
type descope-boolean-field-internal "true"
click at [189, 115] on vaadin-button "Deactivate" at bounding box center [158, 127] width 60 height 24
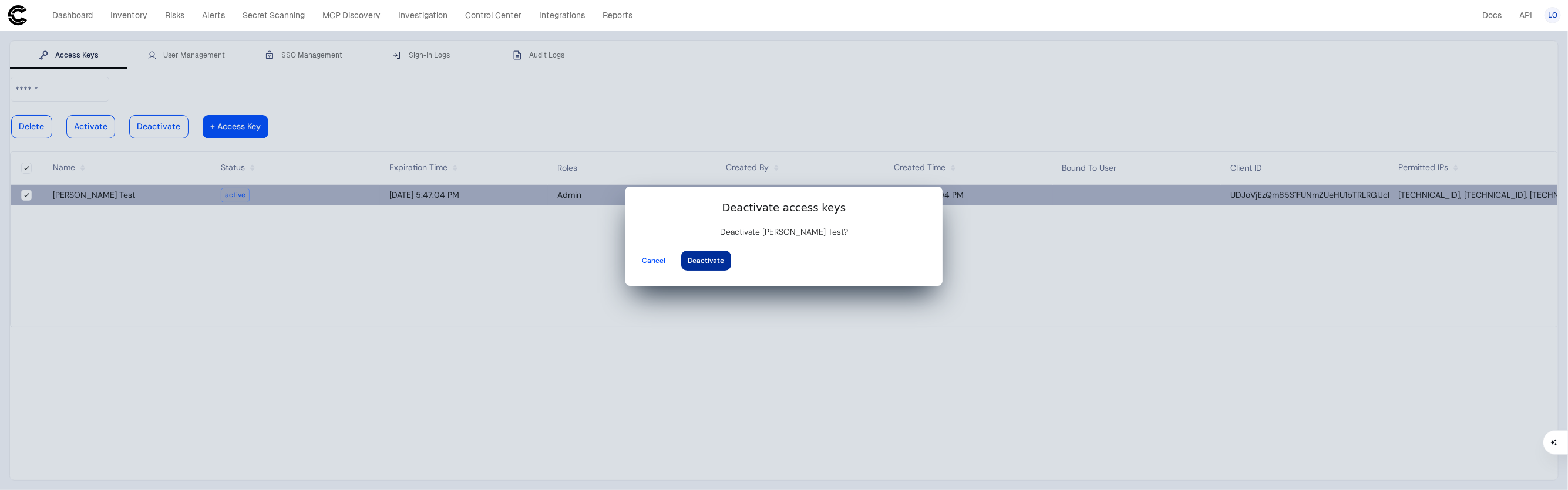
click at [724, 258] on div at bounding box center [706, 260] width 37 height 5
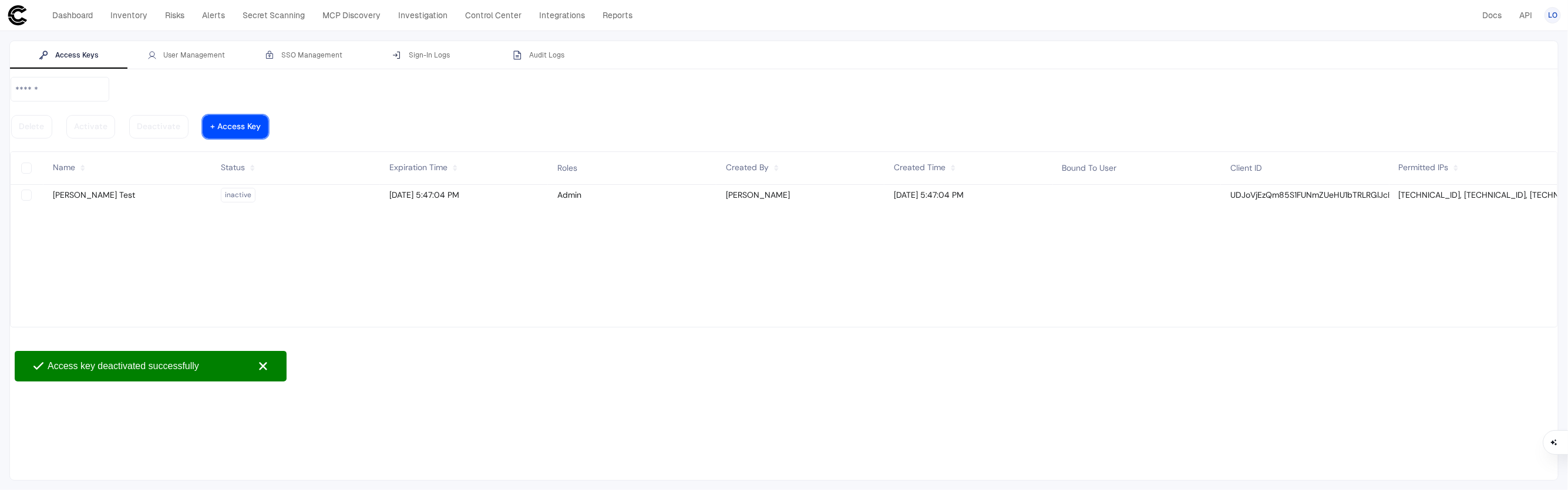
click at [269, 115] on vaadin-button "+ Access Key" at bounding box center [235, 127] width 66 height 24
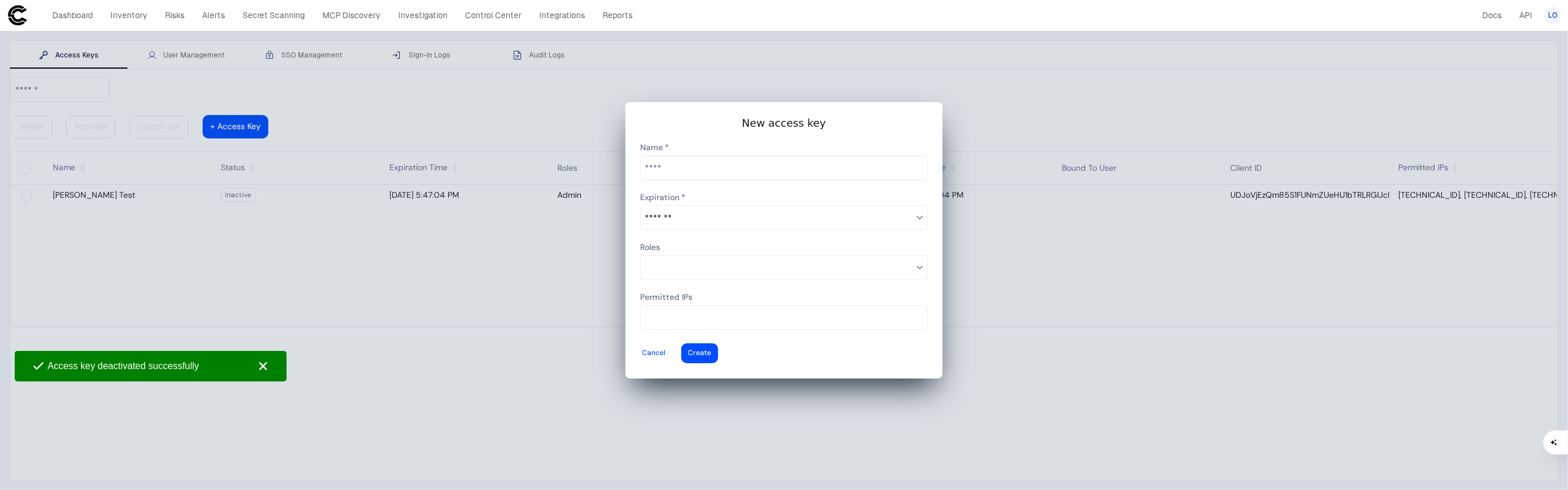
click at [678, 176] on input "text" at bounding box center [783, 169] width 287 height 24
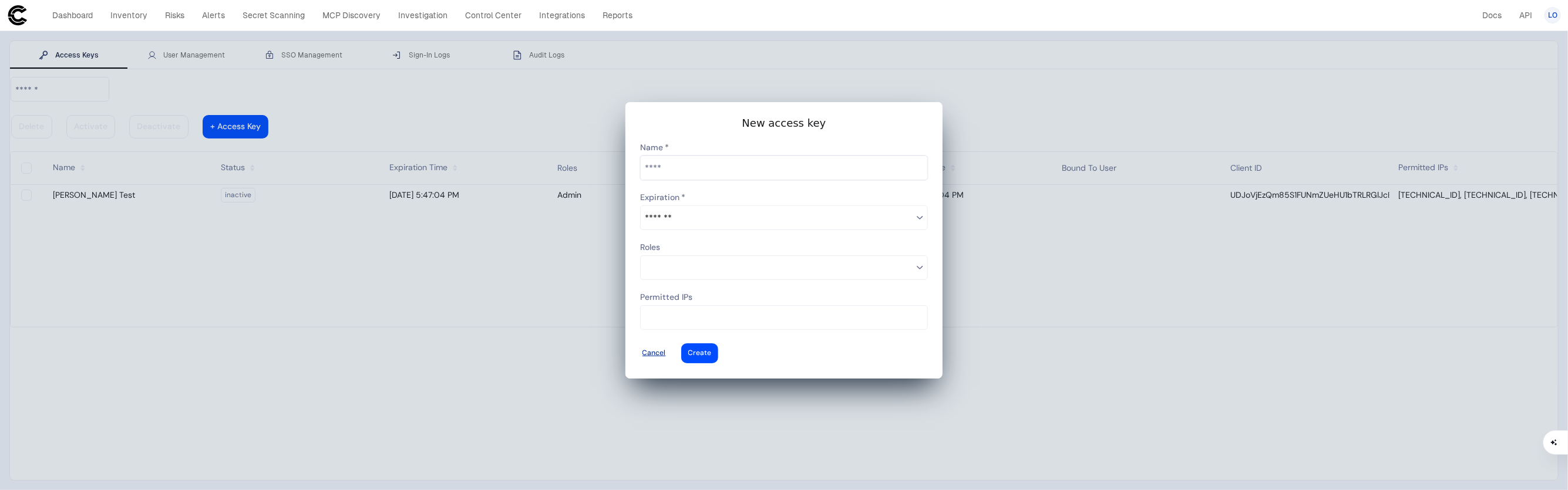
click at [666, 351] on div at bounding box center [654, 353] width 24 height 5
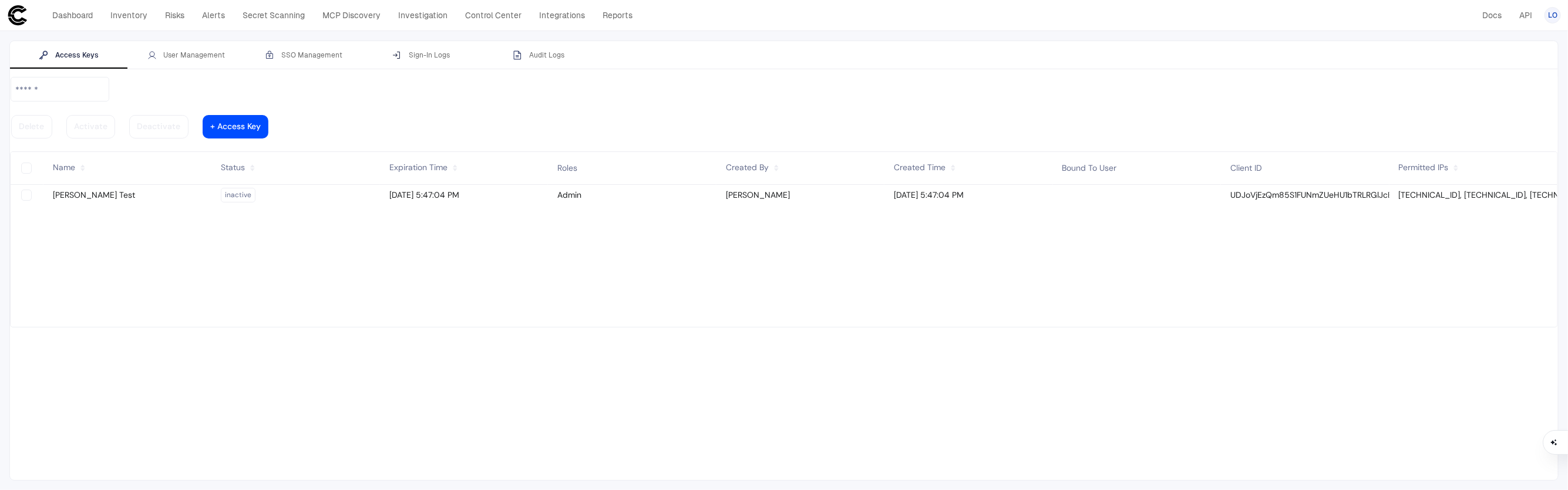
click at [1481, 188] on vaadin-grid-cell-content "[TECHNICAL_ID], [TECHNICAL_ID], [TECHNICAL_ID], [TECHNICAL_ID], [TECHNICAL_ID],…" at bounding box center [1473, 195] width 168 height 16
click at [269, 115] on vaadin-button "+ Access Key" at bounding box center [235, 127] width 66 height 24
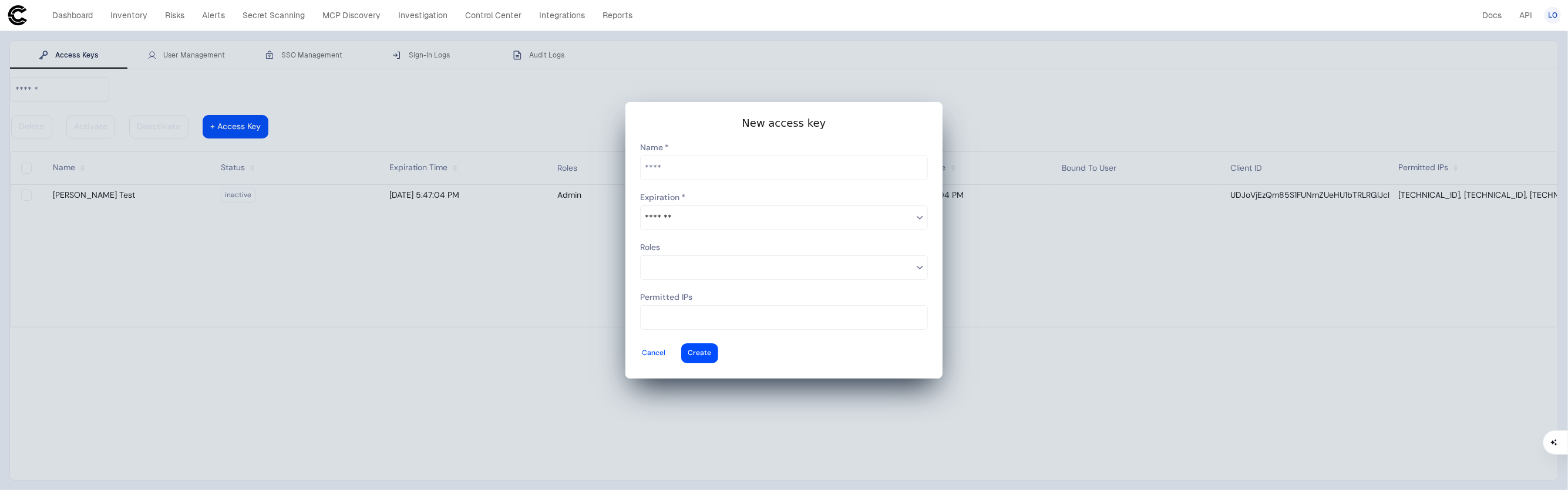
click at [759, 290] on div "Permitted IPs" at bounding box center [784, 298] width 288 height 15
type input "**********"
drag, startPoint x: 745, startPoint y: 309, endPoint x: 636, endPoint y: 305, distance: 109.1
click at [636, 305] on div at bounding box center [784, 240] width 317 height 276
click at [717, 310] on input at bounding box center [786, 317] width 282 height 16
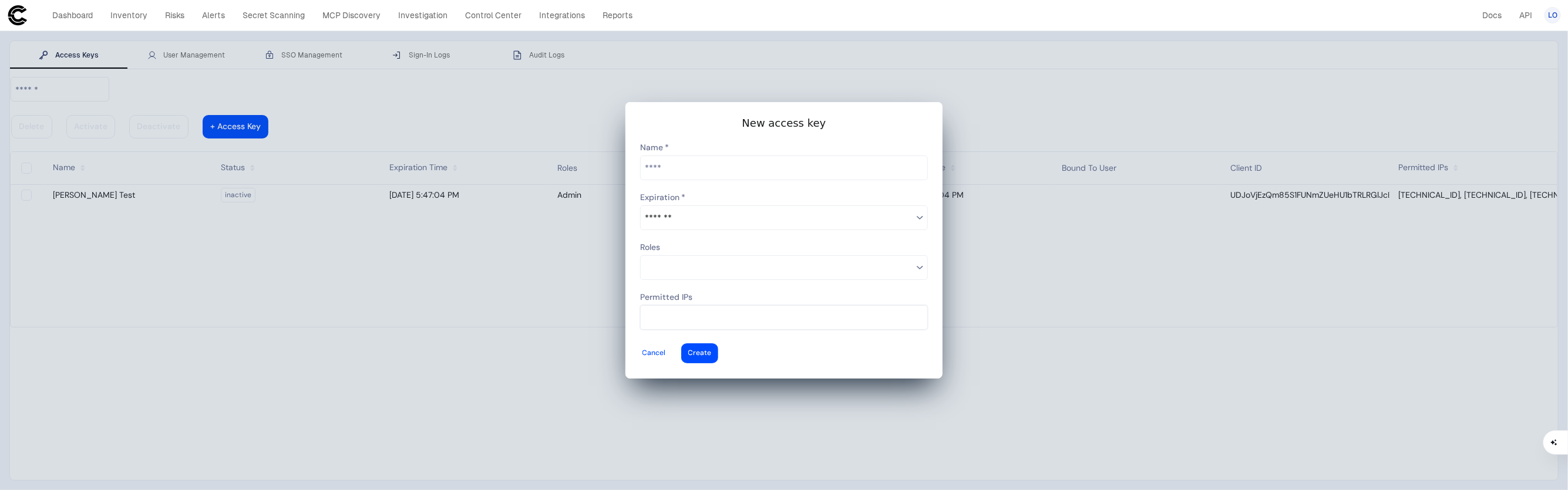
paste input "**********"
click at [827, 310] on input "**********" at bounding box center [786, 317] width 282 height 16
type input "**********"
click at [821, 322] on slot "New access key 30 Days 60 Days 90 Days Never Tenant Admin Viewer Admin Integrat…" at bounding box center [783, 240] width 289 height 248
click at [751, 310] on input at bounding box center [807, 317] width 184 height 16
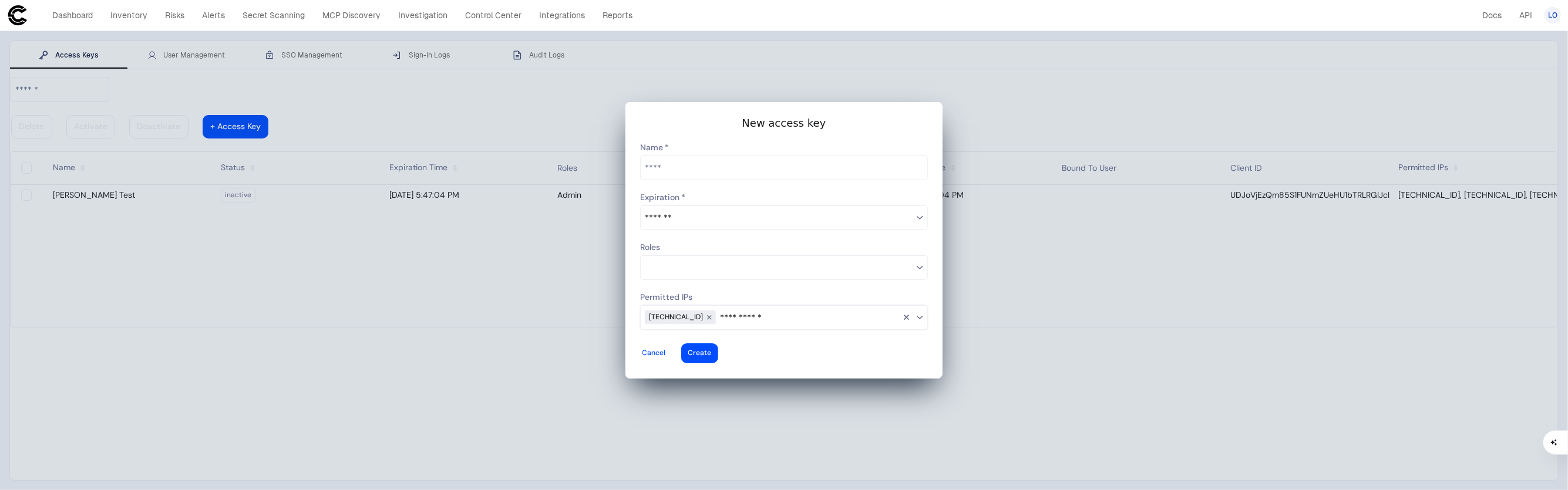
type input "**********"
type descope-multi-select-combo-box "34.235.73.16"
click at [798, 343] on slot "Cancel Create" at bounding box center [783, 354] width 289 height 22
click at [814, 310] on input at bounding box center [844, 317] width 111 height 16
type input "**********"
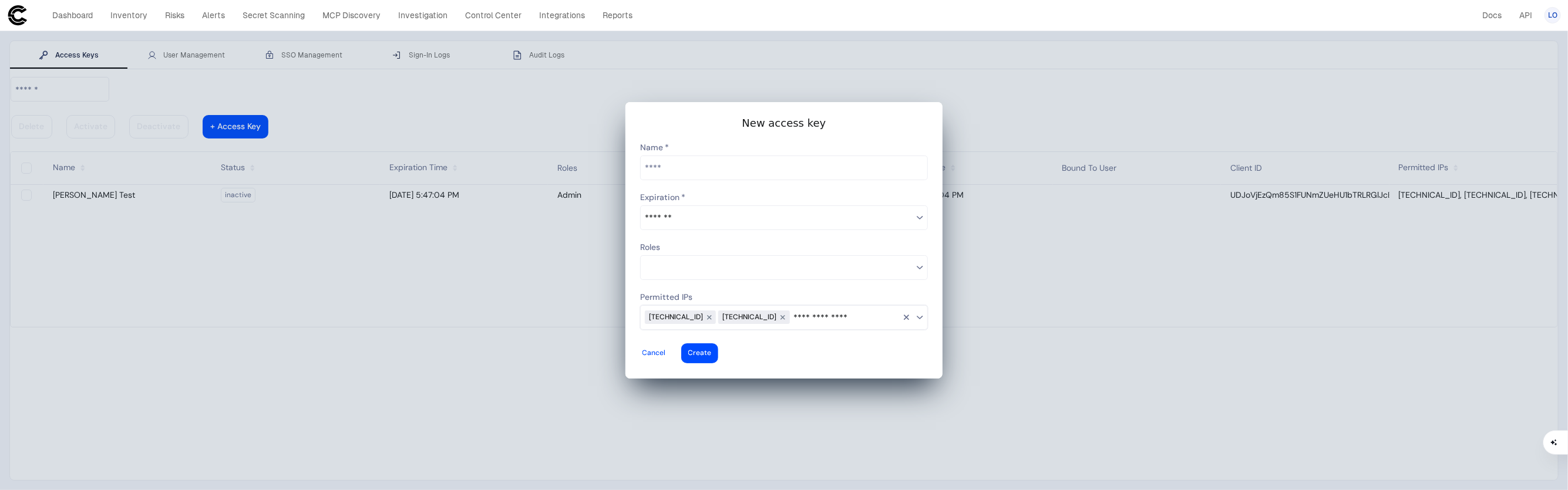
type descope-multi-select-combo-box "34.235.73.16,52.1.208.61"
click at [804, 343] on slot "Cancel Create" at bounding box center [783, 354] width 289 height 22
click at [863, 310] on input at bounding box center [881, 317] width 37 height 16
type input "**********"
type descope-multi-select-combo-box "34.235.73.16,52.1.208.61,54.167.166.185"
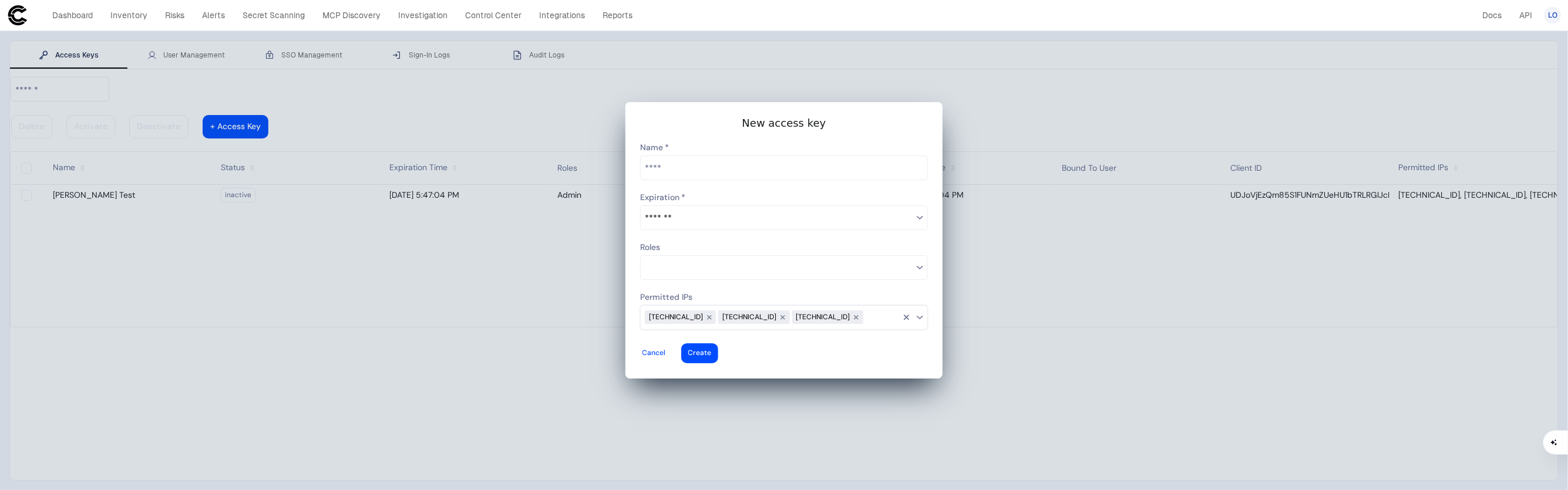
click at [802, 343] on slot "Cancel Create" at bounding box center [783, 354] width 289 height 22
click at [876, 310] on input at bounding box center [892, 317] width 33 height 16
type input "**********"
type descope-multi-select-combo-box "34.235.73.16,52.1.208.61,54.167.166.185,44.195.179.246"
click at [791, 343] on slot "Cancel Create" at bounding box center [783, 354] width 289 height 22
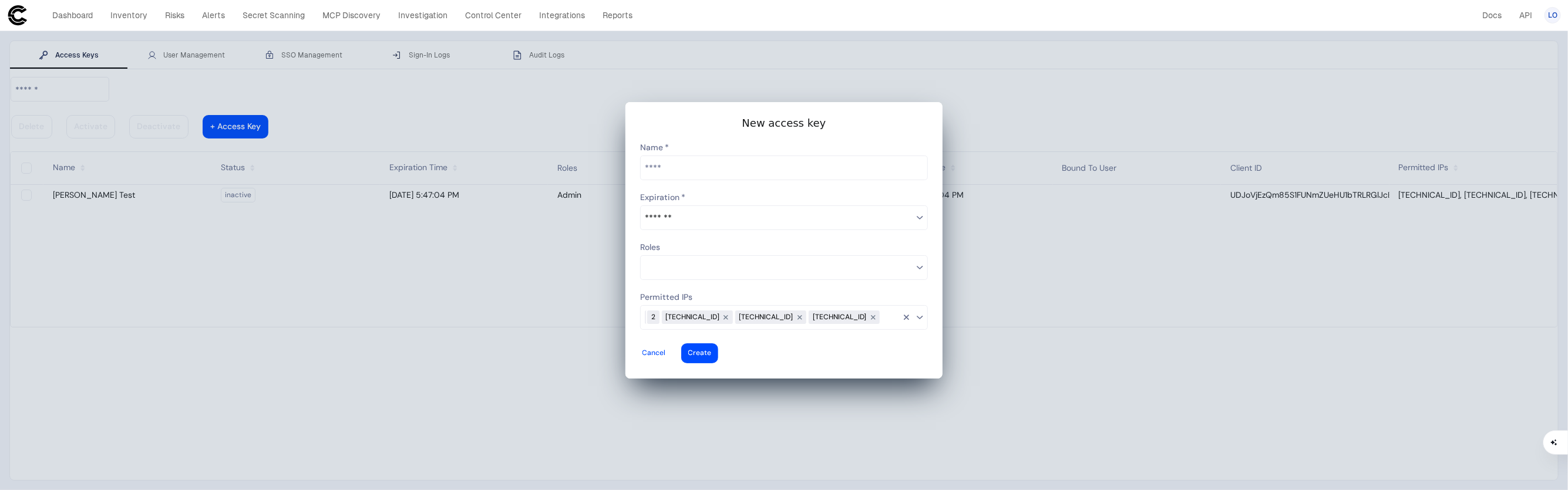
click at [879, 310] on input at bounding box center [896, 317] width 33 height 16
type input "**********"
type descope-multi-select-combo-box "34.235.73.16,52.1.208.61,54.167.166.185,44.195.179.246,44.199.71.203"
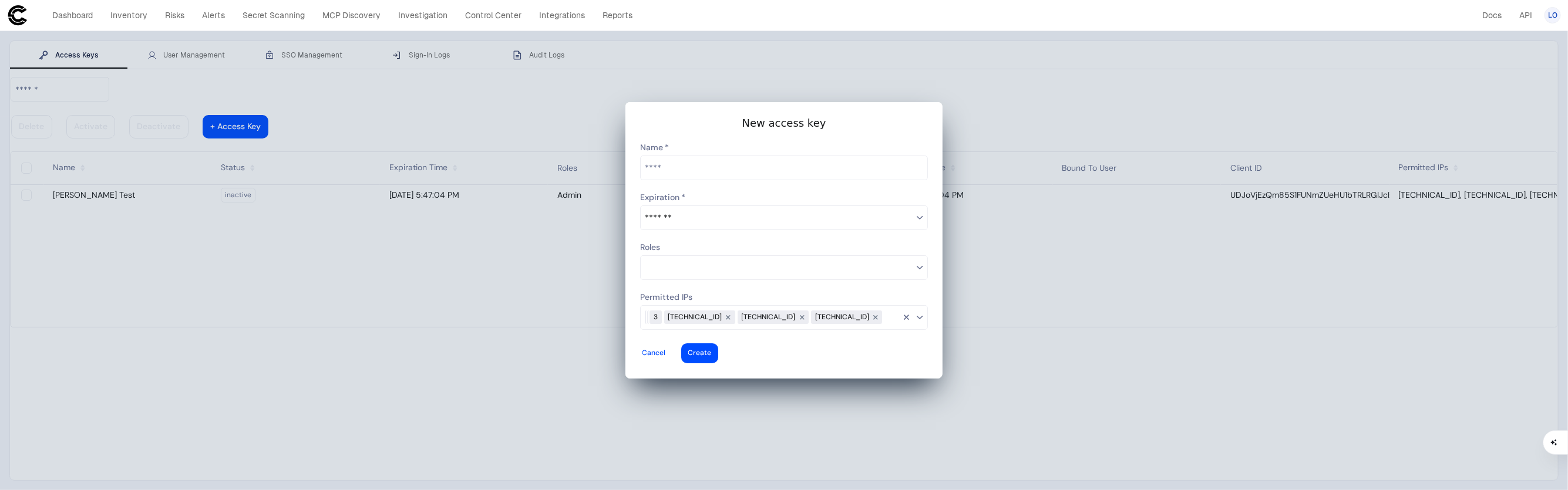
click at [800, 343] on slot "Cancel Create" at bounding box center [783, 354] width 289 height 22
click at [767, 263] on input at bounding box center [779, 267] width 267 height 16
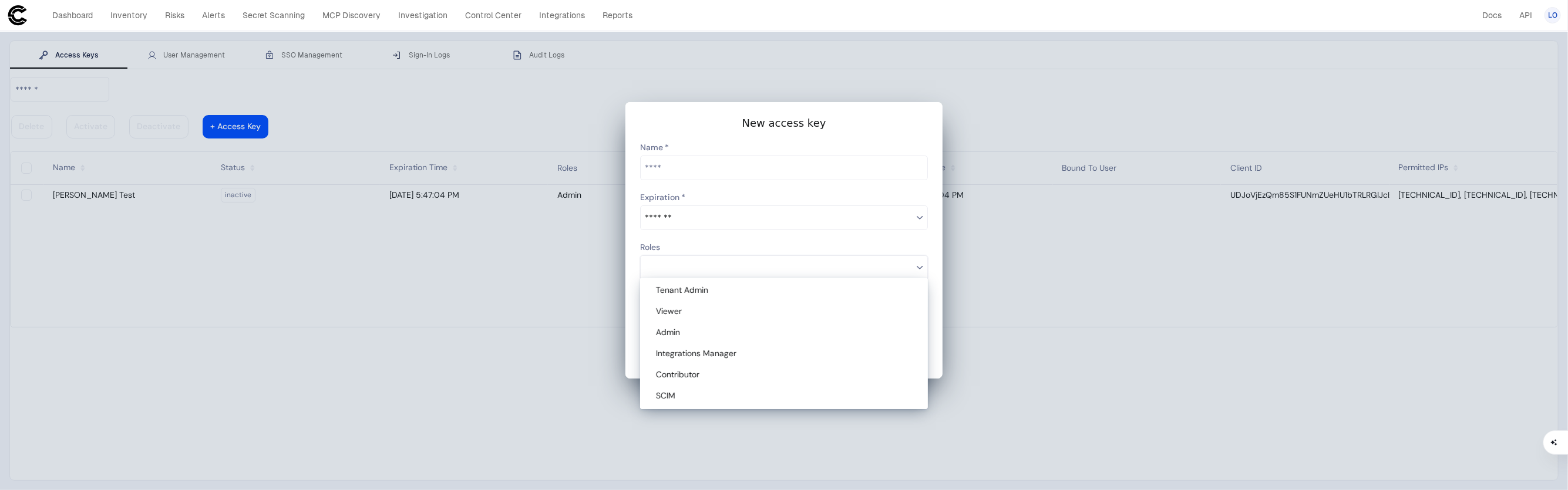
click at [784, 333] on div "Admin" at bounding box center [786, 333] width 260 height 11
type descope-multi-select-combo-box "Admin"
type vaadin-combo-box "30"
type descope-combo-box "30"
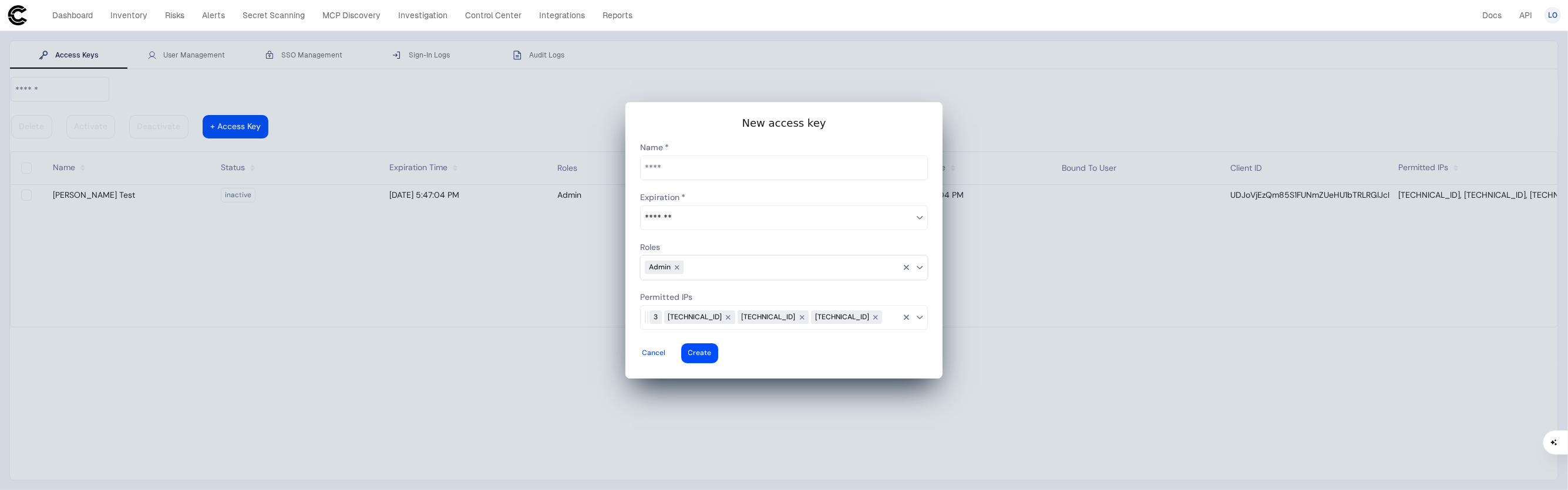
click at [772, 220] on input "*******" at bounding box center [776, 218] width 272 height 24
click at [788, 177] on input "text" at bounding box center [783, 169] width 287 height 24
click at [835, 180] on input "text" at bounding box center [783, 169] width 287 height 24
type input "**********"
type vaadin-text-field "Lori Ruotolo Second Test"
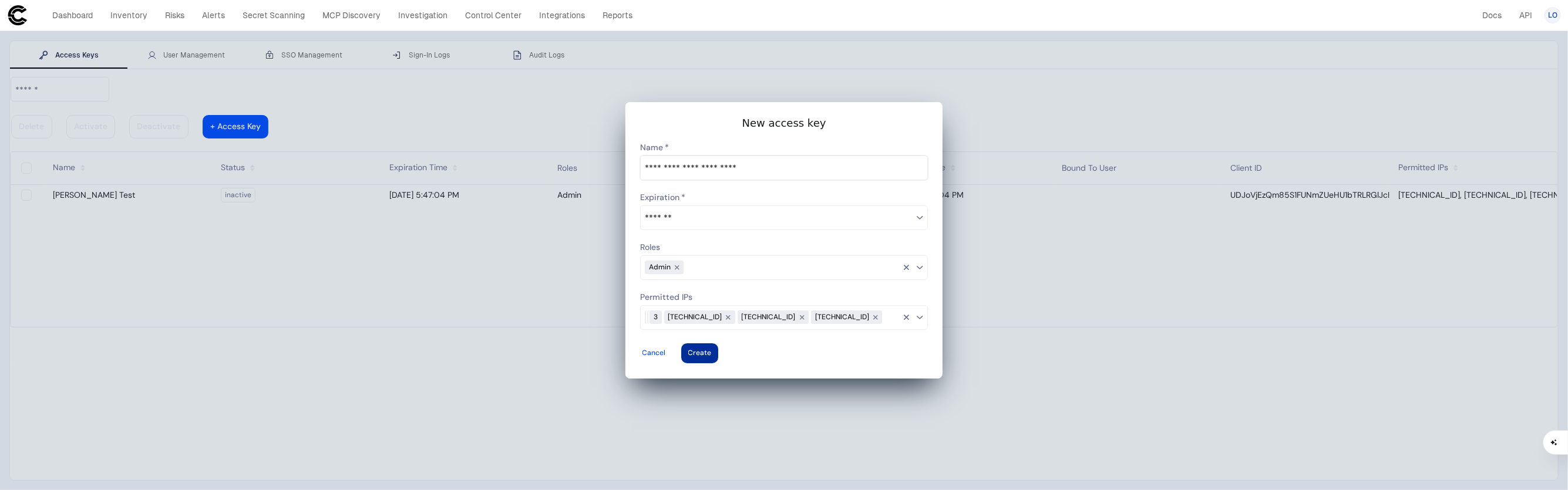
type descope-text-field "Lori Ruotolo Second Test"
click at [718, 343] on vaadin-button "Create" at bounding box center [700, 354] width 37 height 20
type input "**********"
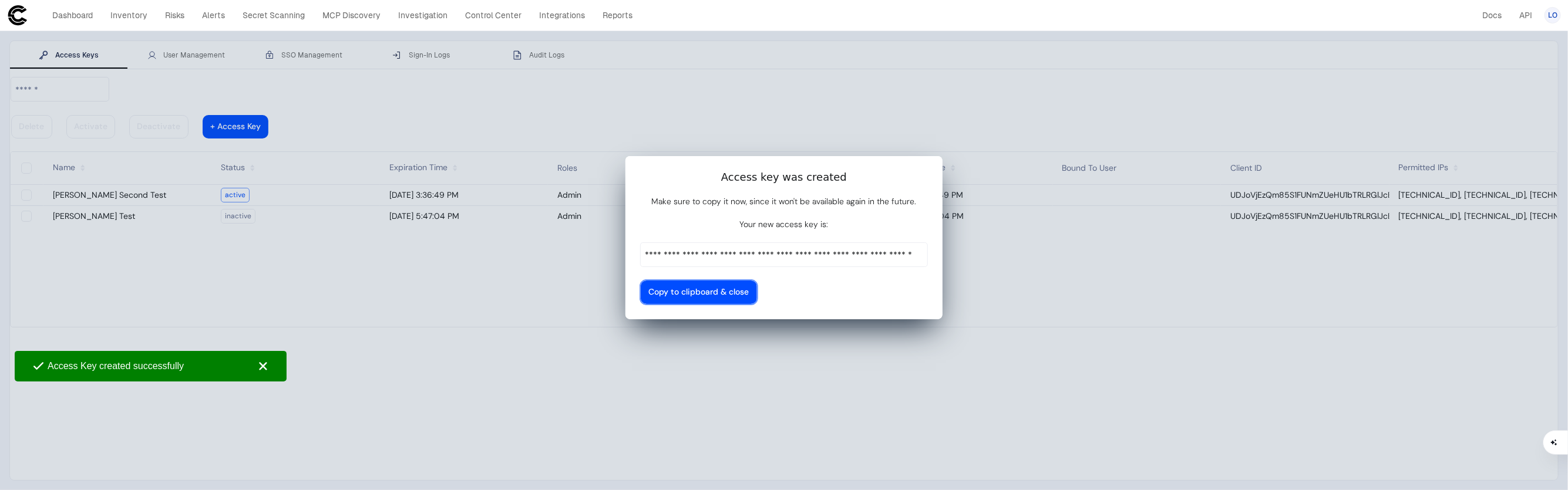
click at [757, 280] on vaadin-button "Copy to clipboard & close" at bounding box center [698, 292] width 116 height 24
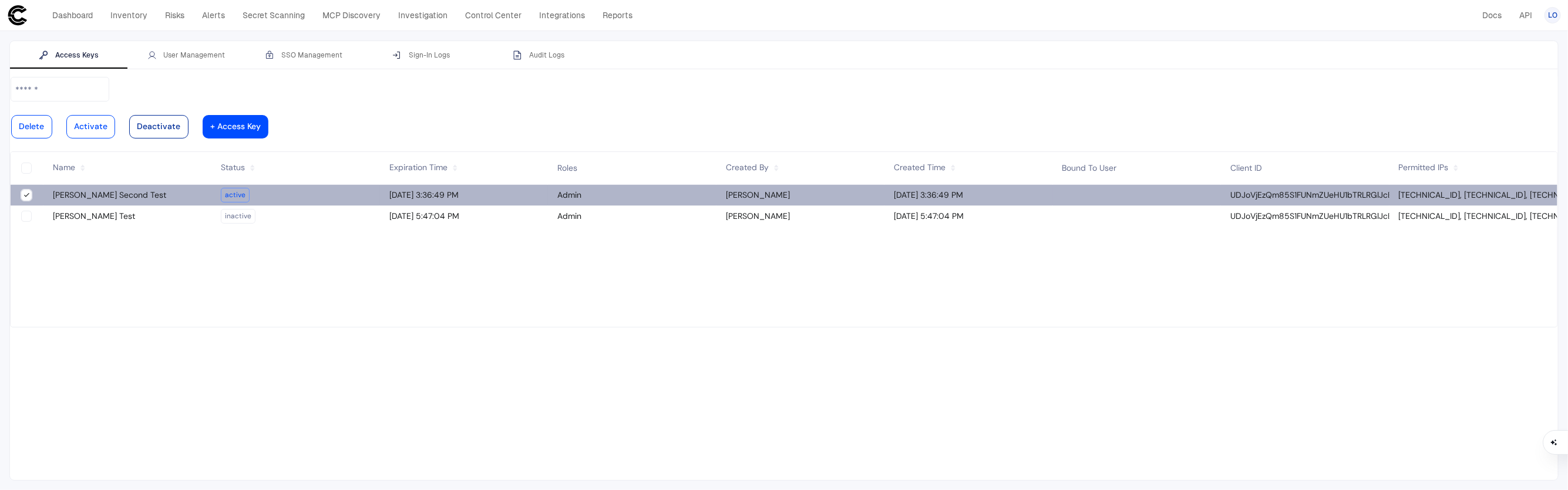
click at [189, 115] on vaadin-button "Deactivate" at bounding box center [158, 127] width 60 height 24
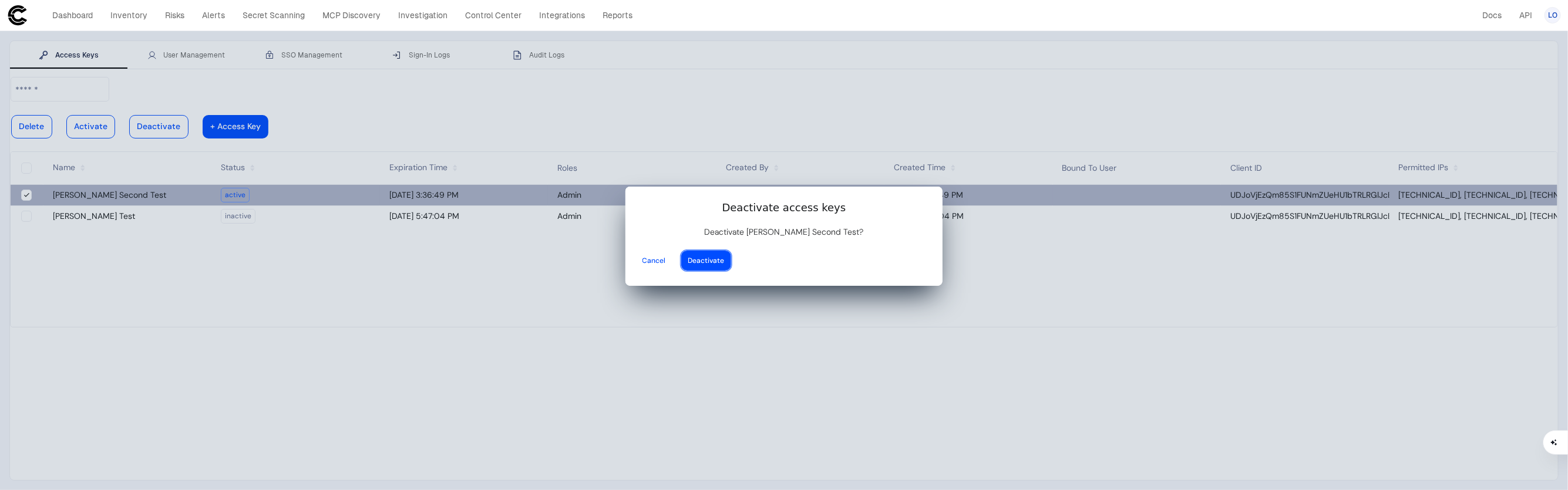
click at [731, 256] on vaadin-button "Deactivate" at bounding box center [706, 261] width 49 height 20
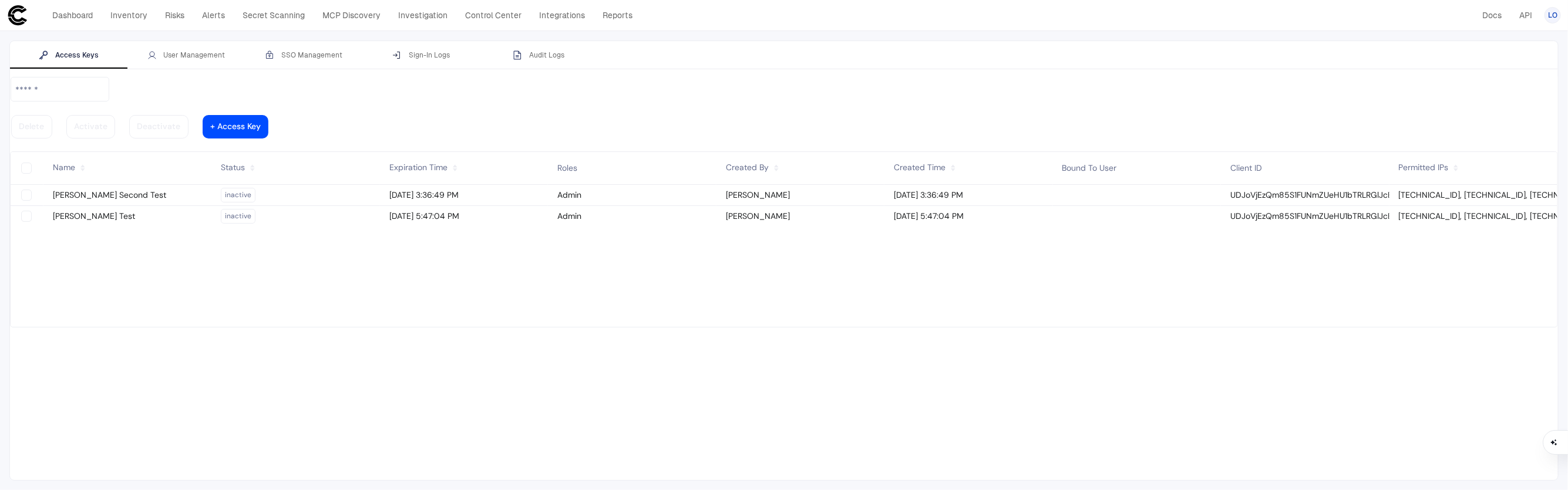
click at [1548, 15] on span "LO" at bounding box center [1552, 16] width 9 height 9
